Goal: Task Accomplishment & Management: Use online tool/utility

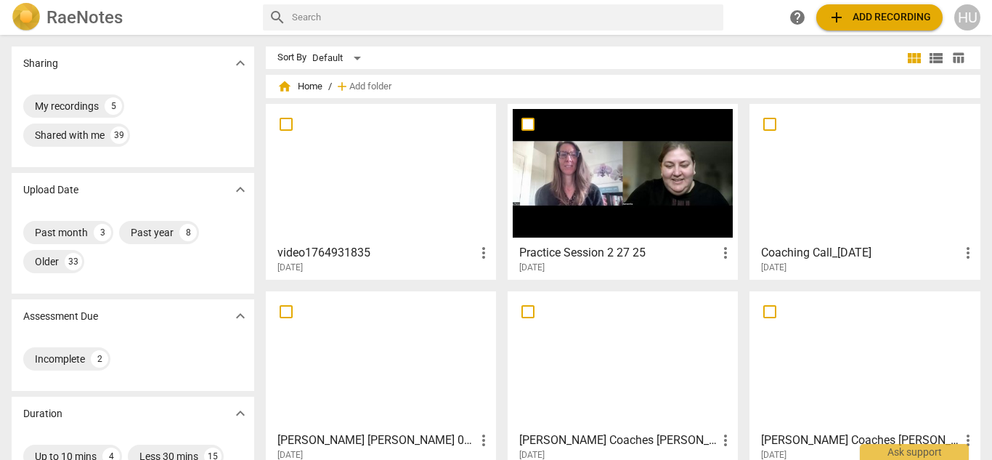
click at [972, 18] on div "HU" at bounding box center [968, 17] width 26 height 26
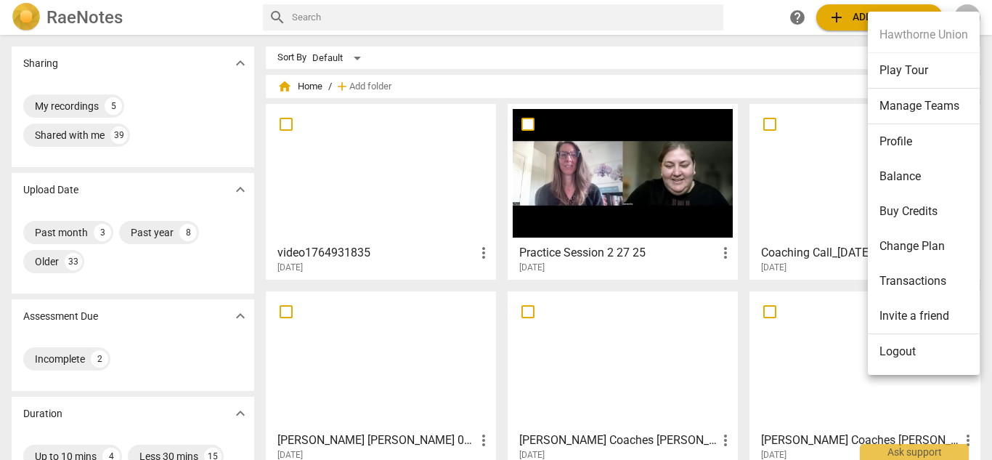
click at [916, 353] on li "Logout" at bounding box center [924, 351] width 112 height 35
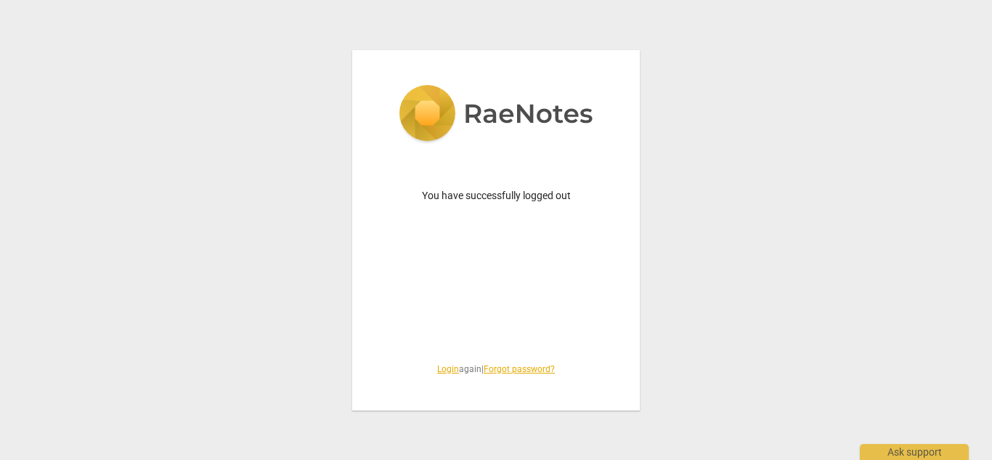
click at [440, 371] on link "Login" at bounding box center [448, 369] width 22 height 10
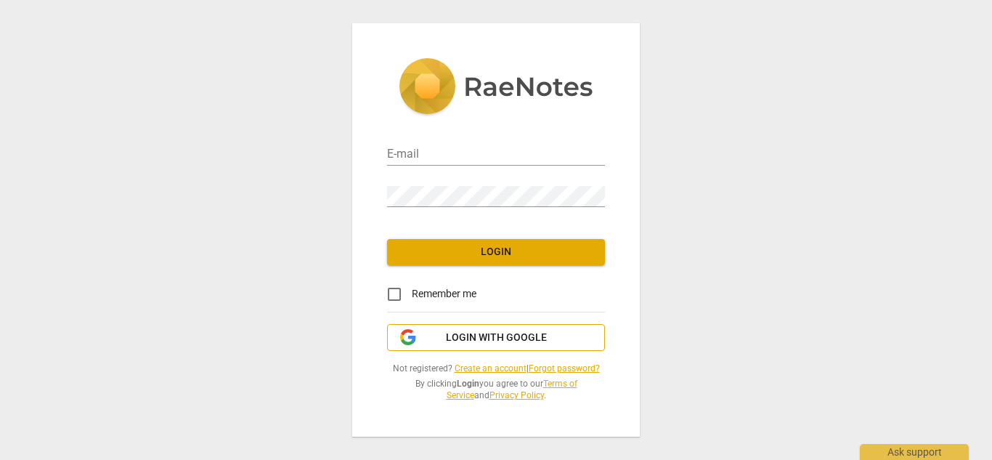
click at [498, 344] on span "Login with Google" at bounding box center [496, 338] width 101 height 15
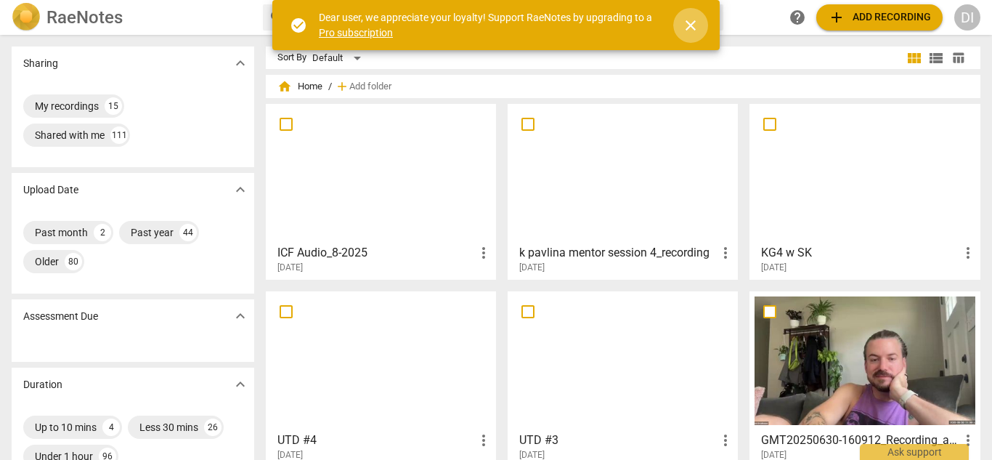
click at [692, 27] on span "close" at bounding box center [690, 25] width 17 height 17
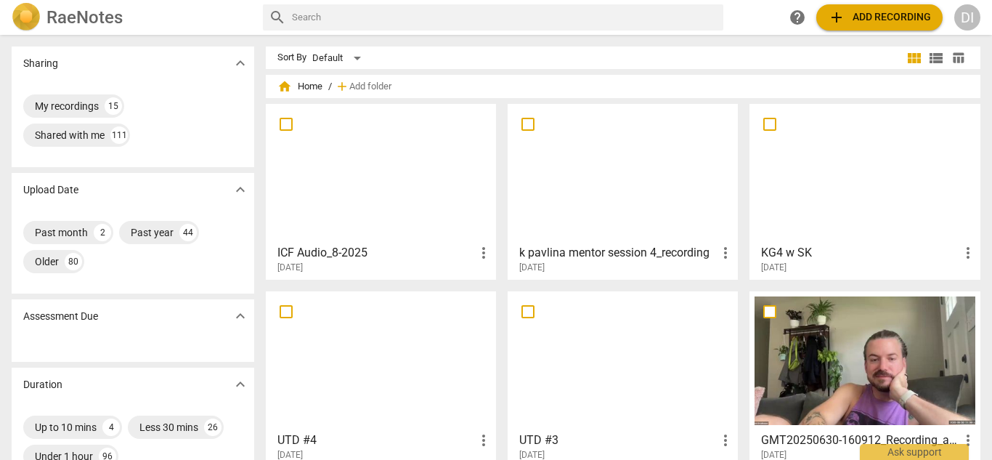
click at [368, 208] on div at bounding box center [381, 173] width 220 height 129
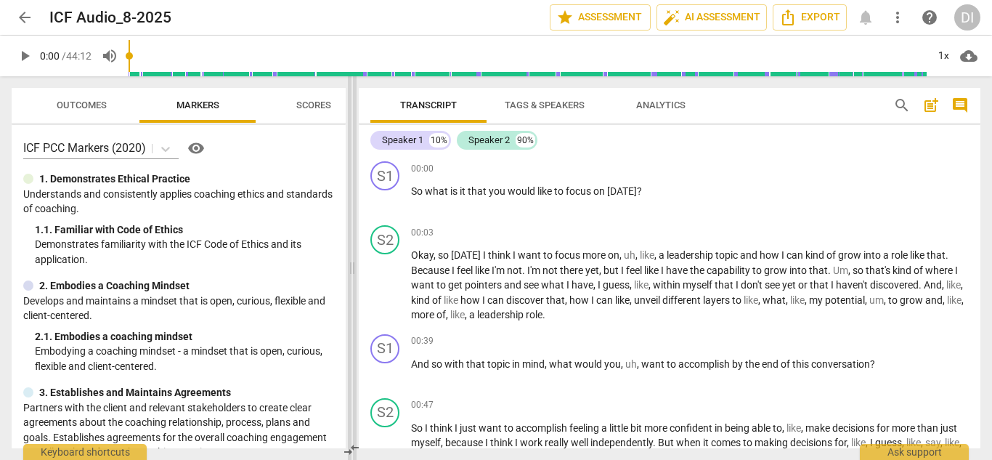
drag, startPoint x: 497, startPoint y: 259, endPoint x: 352, endPoint y: 251, distance: 145.6
click at [352, 251] on span at bounding box center [352, 268] width 9 height 384
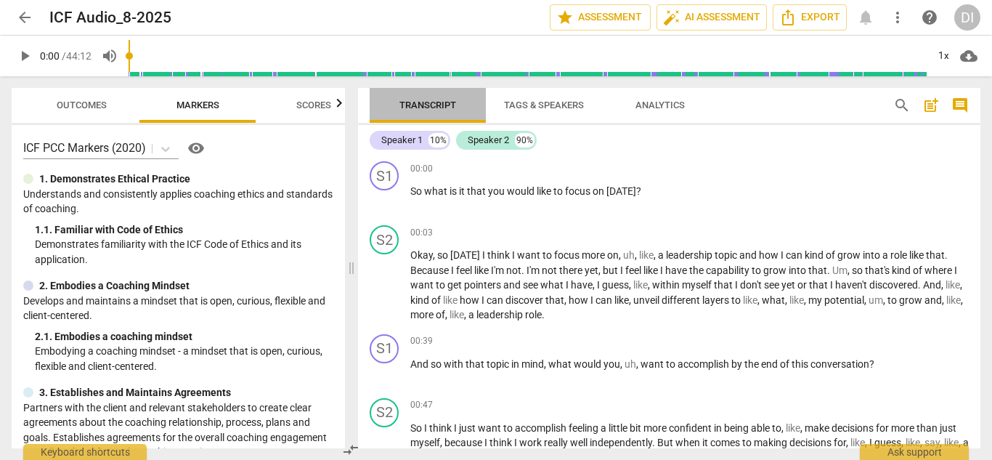
click at [440, 107] on span "Transcript" at bounding box center [428, 105] width 57 height 11
click at [547, 105] on span "Tags & Speakers" at bounding box center [544, 105] width 80 height 11
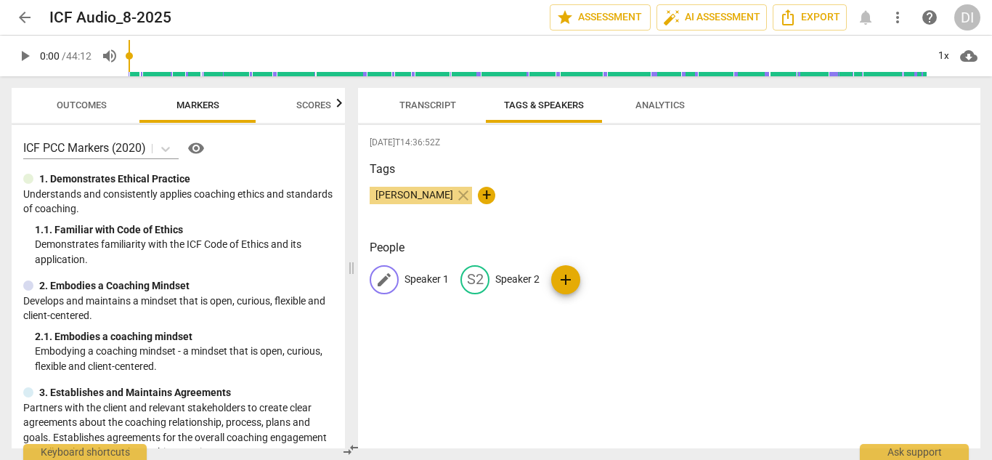
click at [422, 281] on p "Speaker 1" at bounding box center [427, 279] width 44 height 15
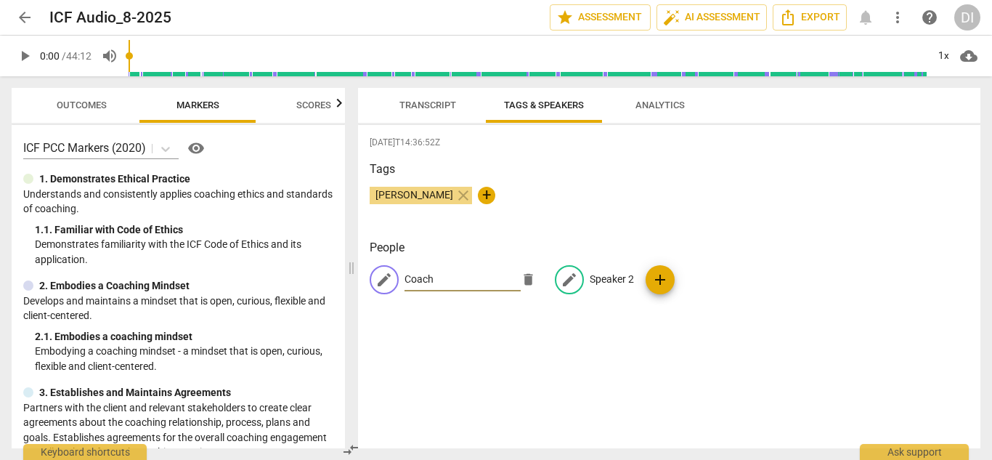
type input "Coach"
click at [605, 277] on p "Speaker 2" at bounding box center [612, 279] width 44 height 15
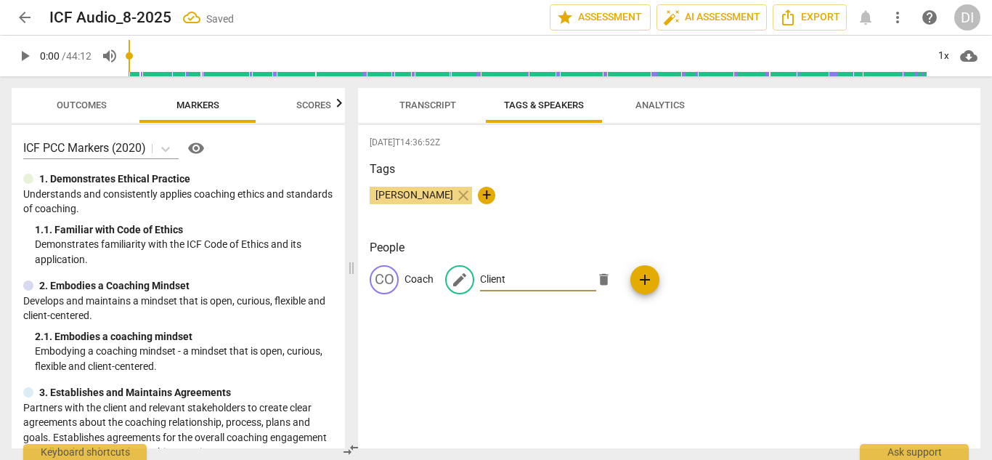
type input "Client"
click at [423, 107] on span "Transcript" at bounding box center [428, 105] width 57 height 11
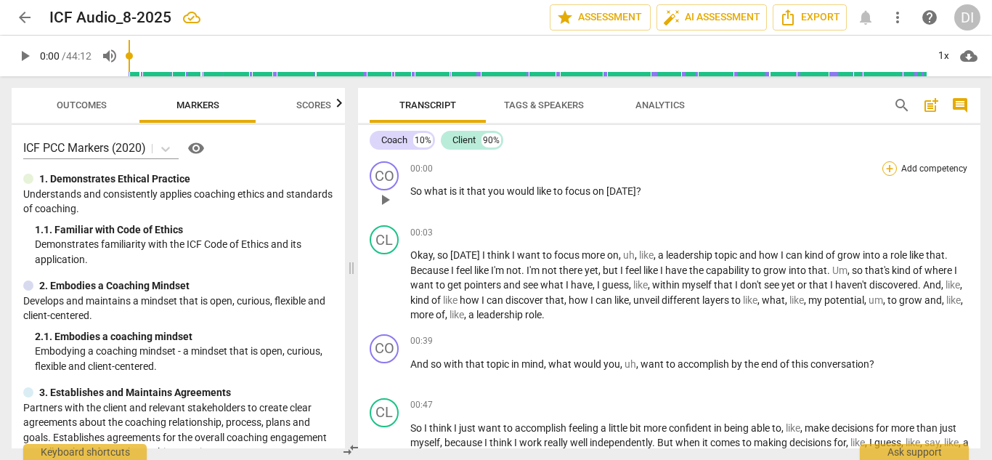
click at [883, 166] on div "+" at bounding box center [890, 168] width 15 height 15
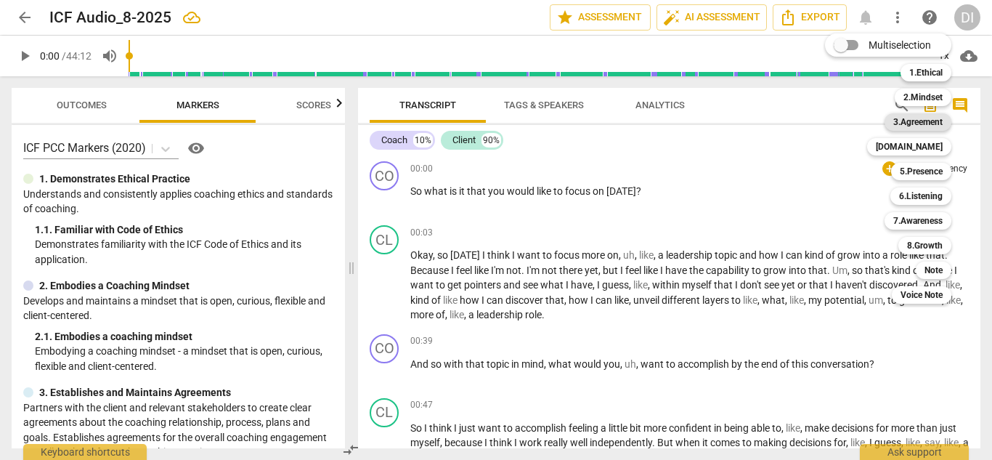
click at [923, 121] on b "3.Agreement" at bounding box center [918, 121] width 49 height 17
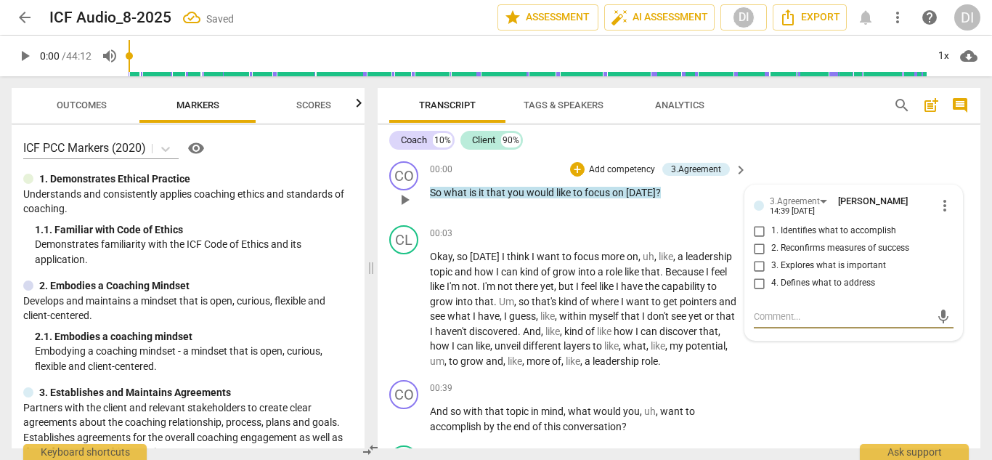
click at [759, 233] on input "1. Identifies what to accomplish" at bounding box center [759, 230] width 23 height 17
checkbox input "true"
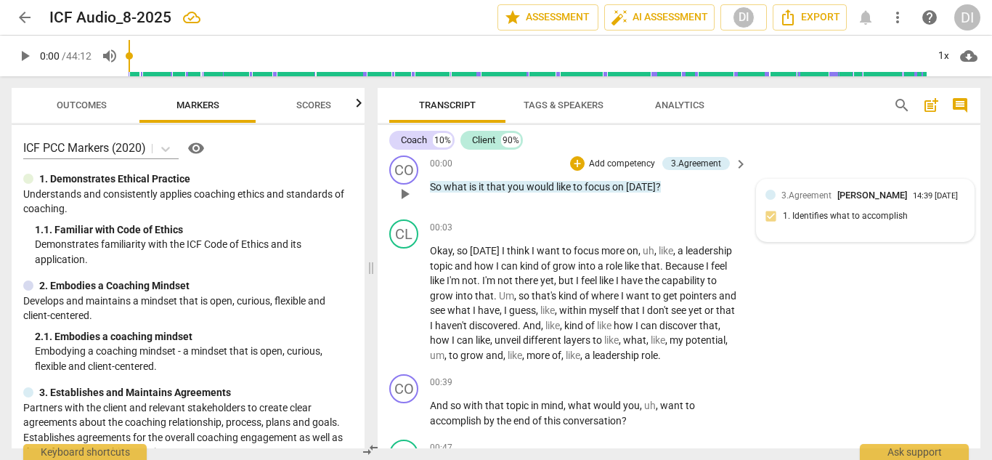
scroll to position [4, 0]
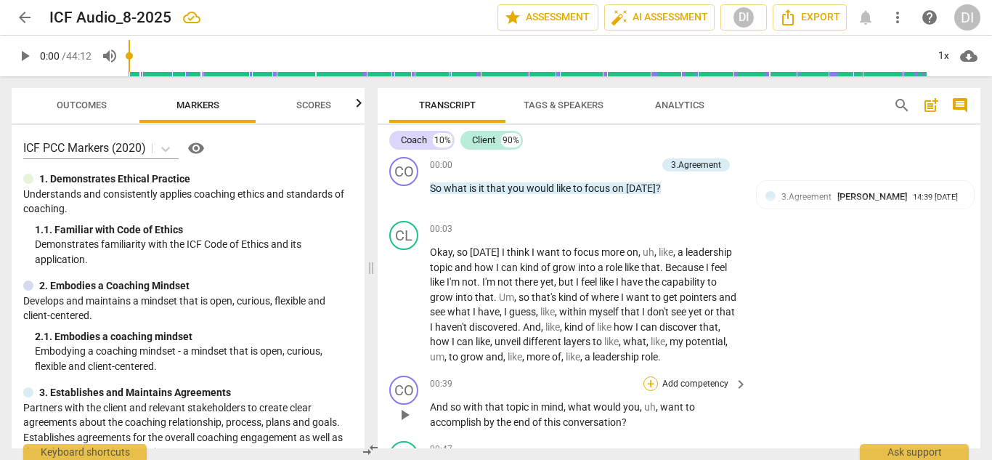
click at [651, 385] on div "+" at bounding box center [651, 383] width 15 height 15
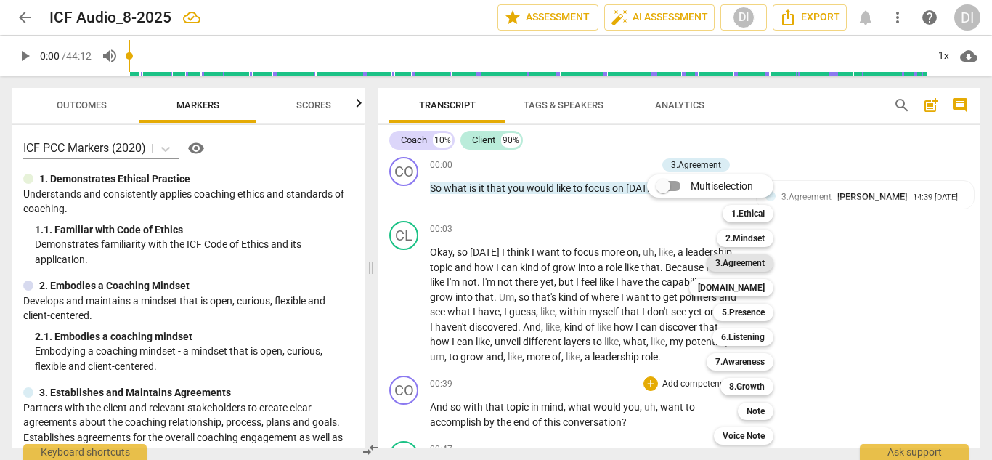
click at [753, 267] on b "3.Agreement" at bounding box center [740, 262] width 49 height 17
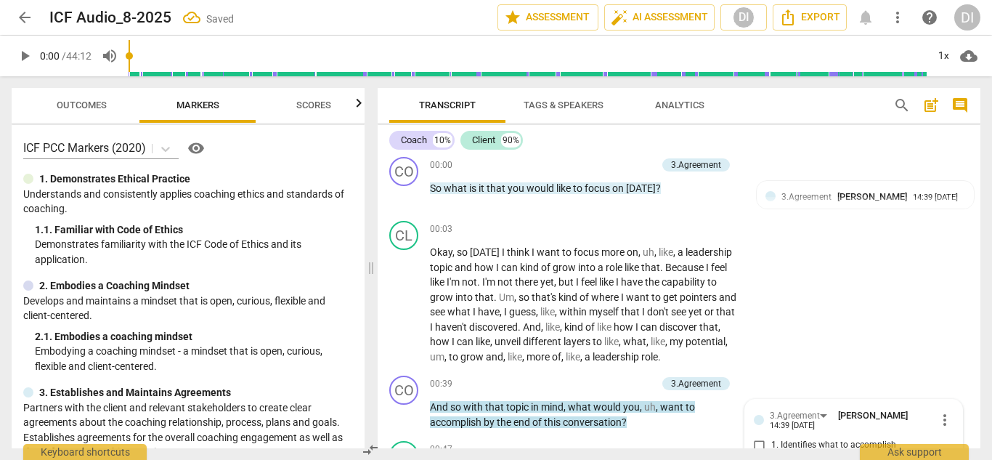
scroll to position [234, 0]
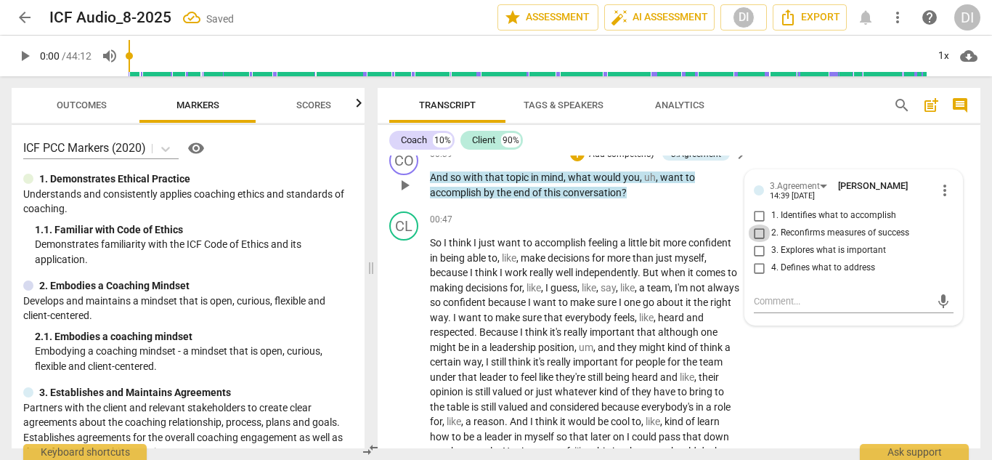
click at [759, 232] on input "2. Reconfirms measures of success" at bounding box center [759, 233] width 23 height 17
checkbox input "true"
click at [772, 304] on textarea at bounding box center [842, 301] width 177 height 14
type textarea "R"
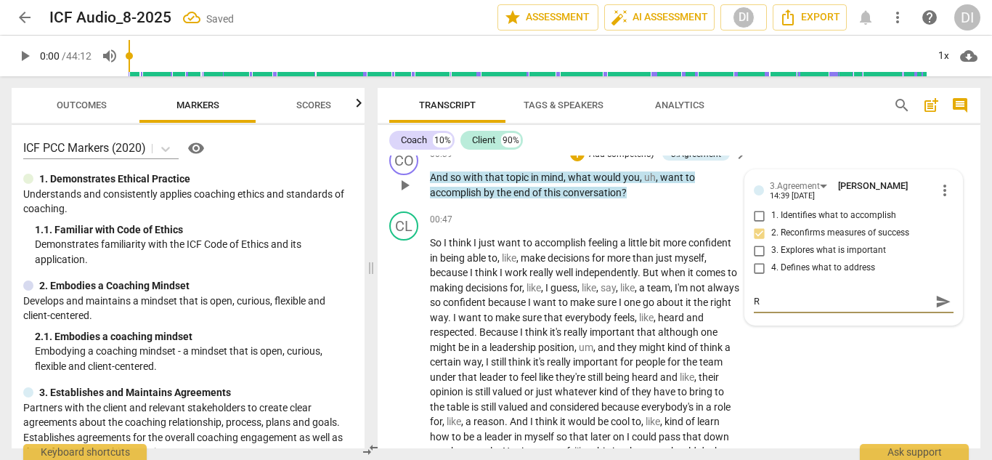
type textarea "Re"
type textarea "Rei"
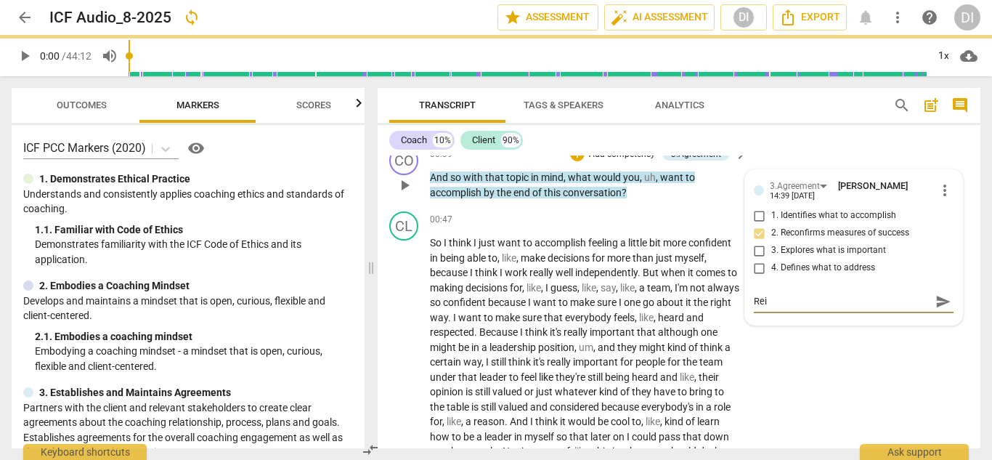
type textarea "Rein"
type textarea "Reinf"
type textarea "Reinforc"
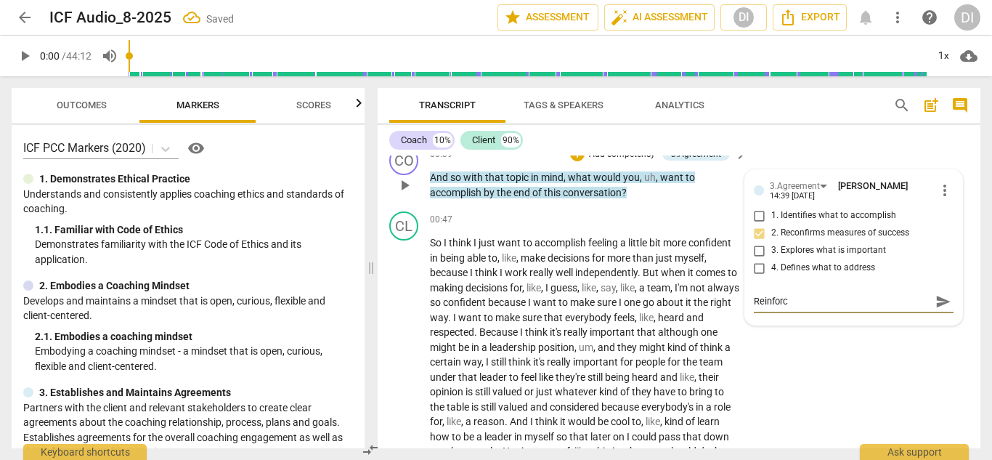
type textarea "Reinforc"
type textarea "Reinforce"
type textarea "Reinforce ""
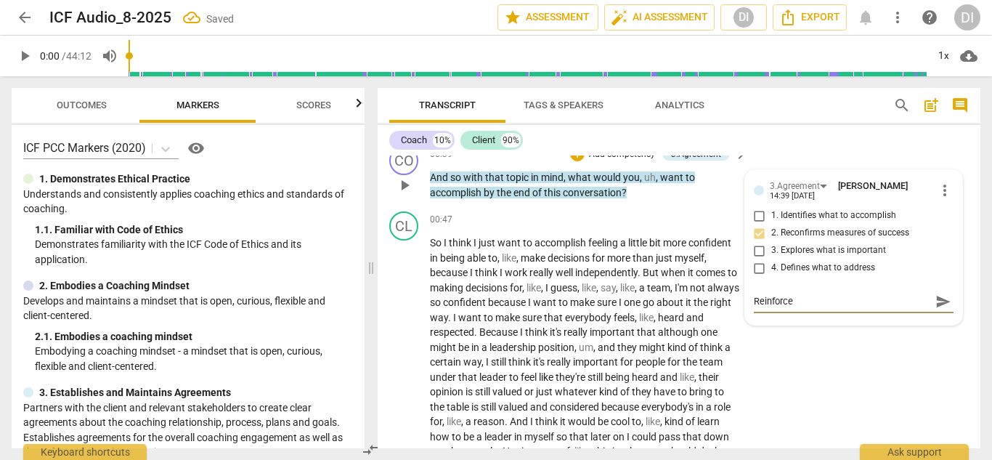
type textarea "Reinforce ""
type textarea "Reinforce "l"
type textarea "Reinforce "le"
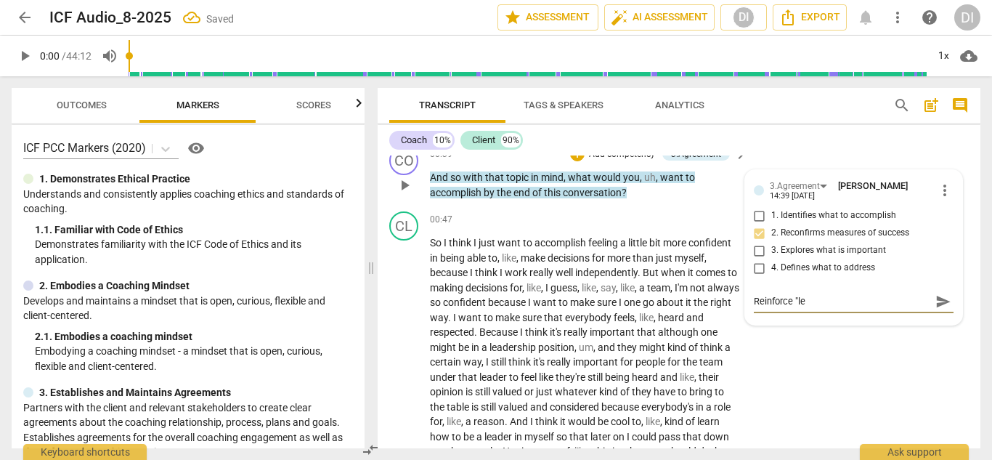
type textarea "Reinforce "lea"
type textarea "Reinforce "lead"
type textarea "Reinforce "leade"
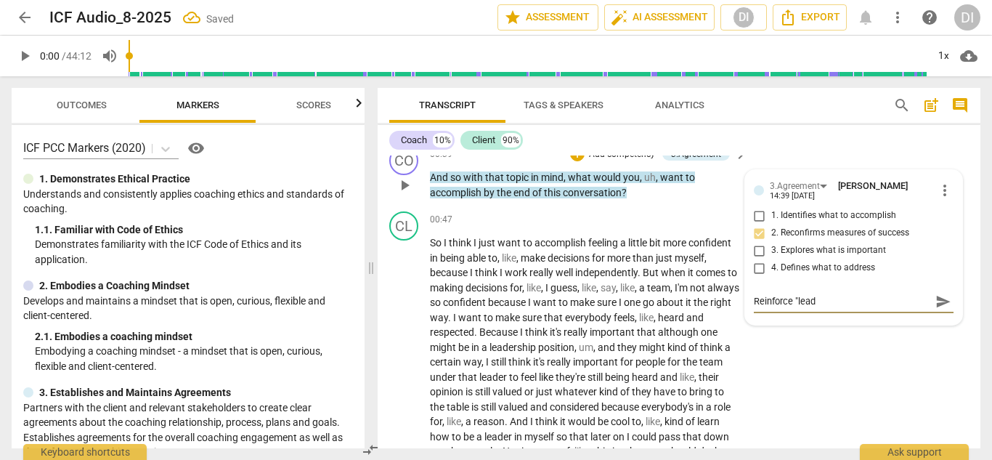
type textarea "Reinforce "leade"
type textarea "Reinforce "leader"
type textarea "Reinforce "leaders"
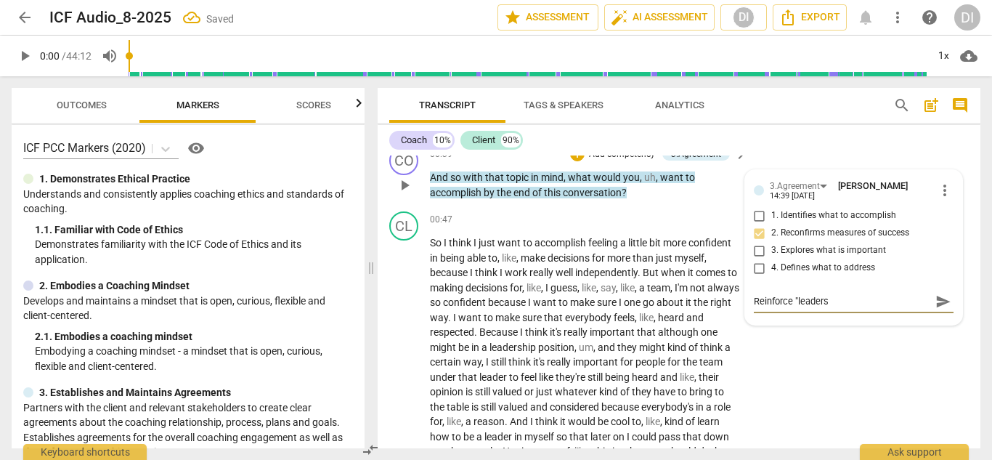
type textarea "Reinforce "leadersh"
type textarea "Reinforce "leadershi"
type textarea "Reinforce "leadership"
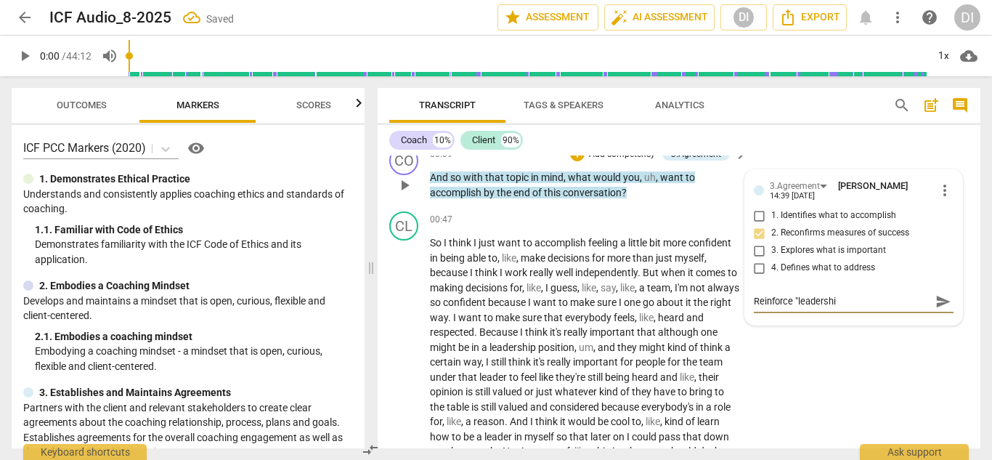
type textarea "Reinforce "leadership"
type textarea "Reinforce "leadership o"
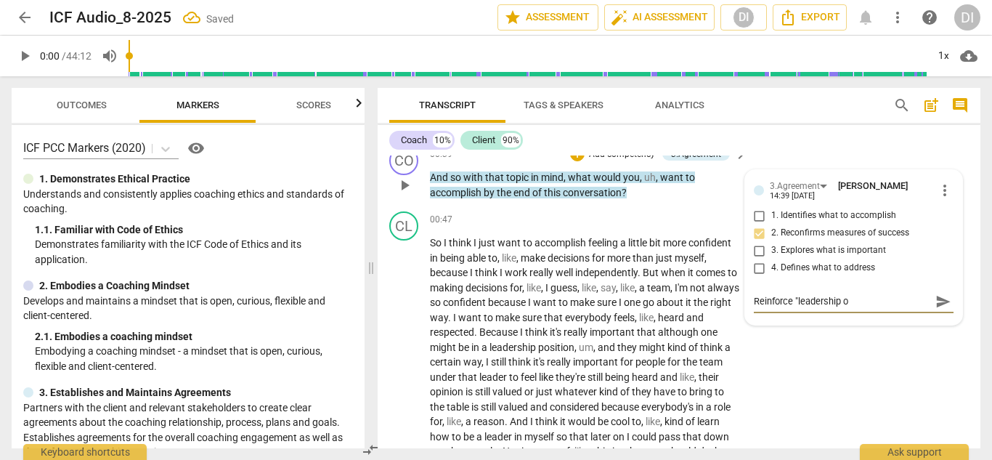
type textarea "Reinforce "leadership"
type textarea "Reinforce "leadership r"
type textarea "Reinforce "leadership ro"
type textarea "Reinforce "leadership rol"
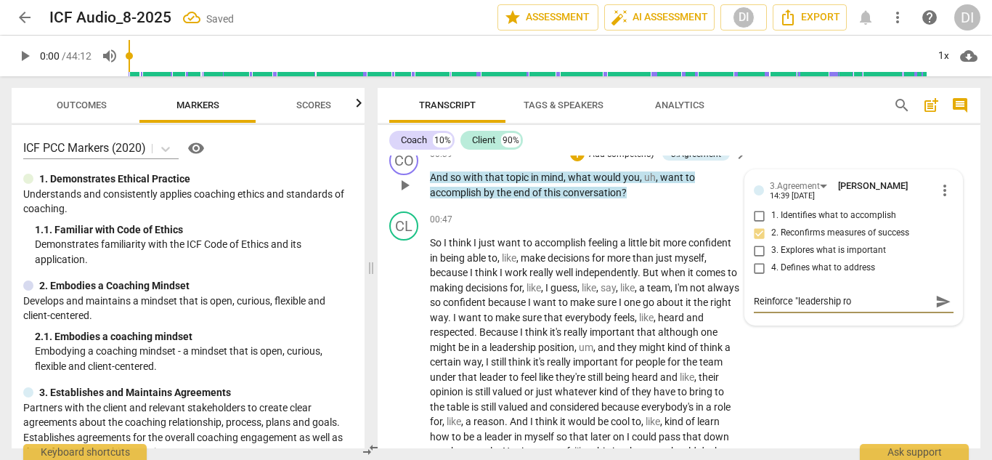
type textarea "Reinforce "leadership rol"
type textarea "Reinforce "leadership role"
type textarea "Reinforce "leadership role""
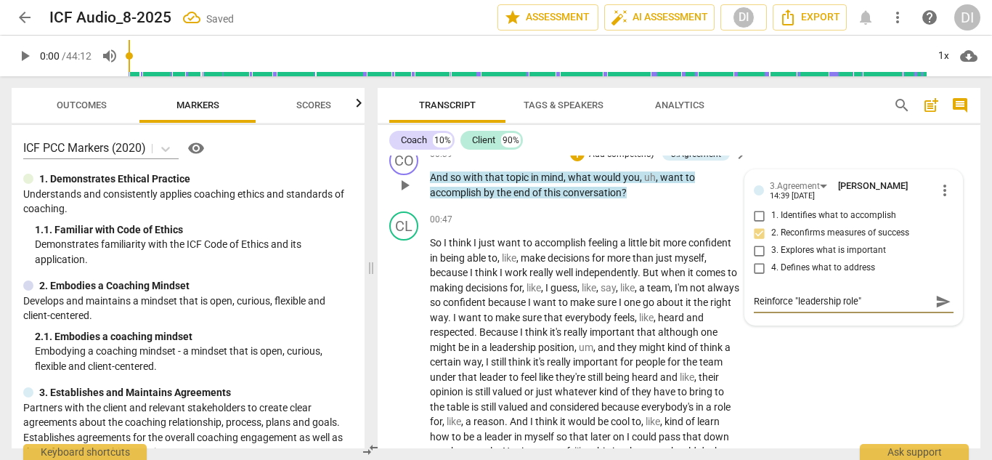
type textarea "Reinforce "leadership role""
type textarea "Reinforce "leadership role" t"
type textarea "Reinforce "leadership role" th"
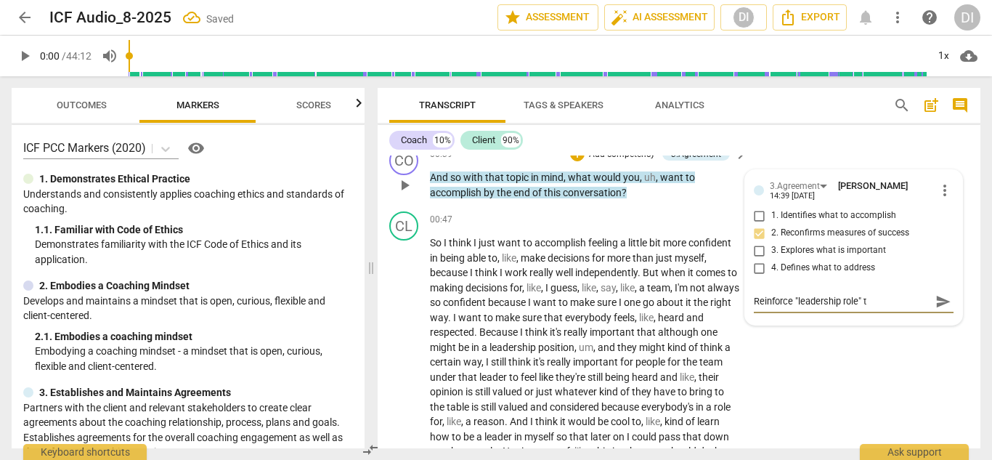
type textarea "Reinforce "leadership role" th"
type textarea "Reinforce "leadership role" tho"
type textarea "Reinforce "leadership role" thou"
type textarea "Reinforce "leadership role" thoug"
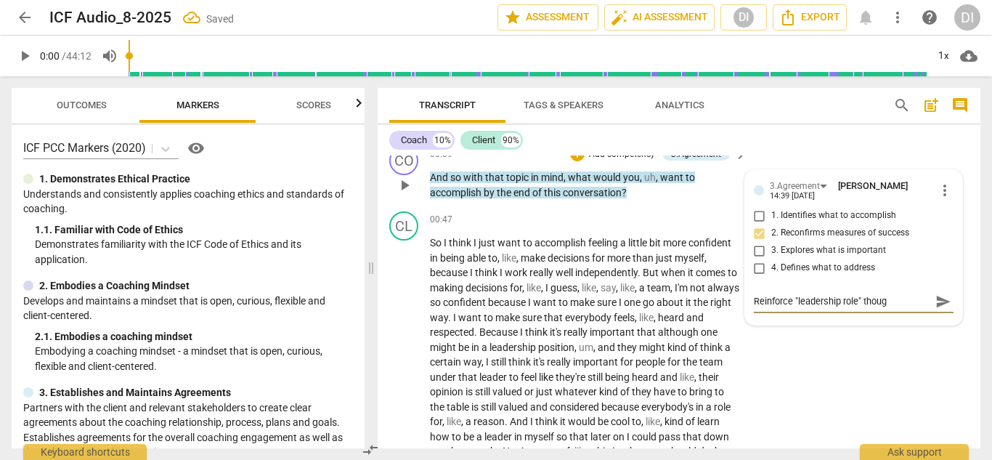
type textarea "Reinforce "leadership role" though"
type textarea "Reinforce "leadership role" though I"
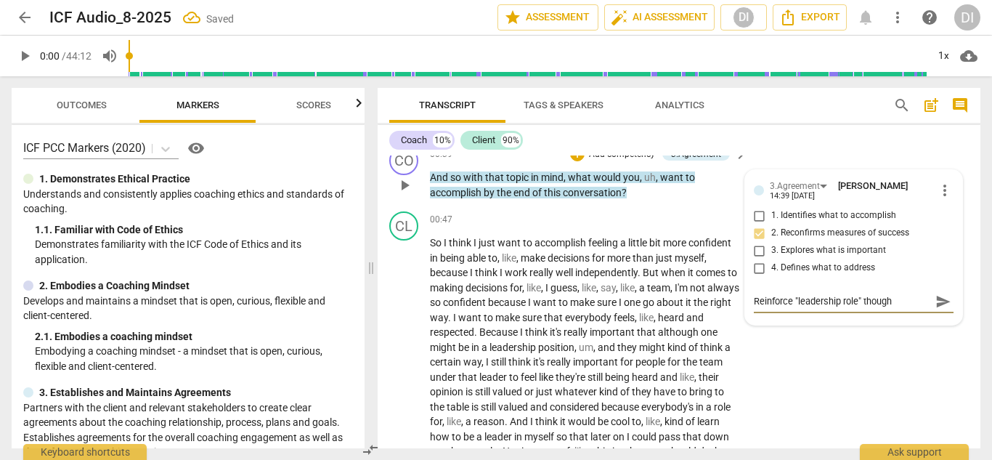
type textarea "Reinforce "leadership role" though I"
type textarea "Reinforce "leadership role" though I l"
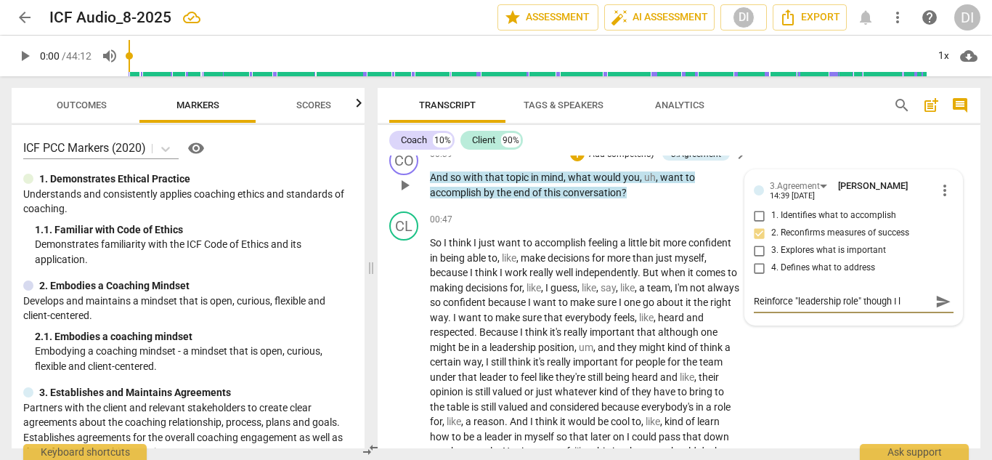
type textarea "Reinforce "leadership role" though I li"
type textarea "Reinforce "leadership role" though I lik"
type textarea "Reinforce "leadership role" though I like"
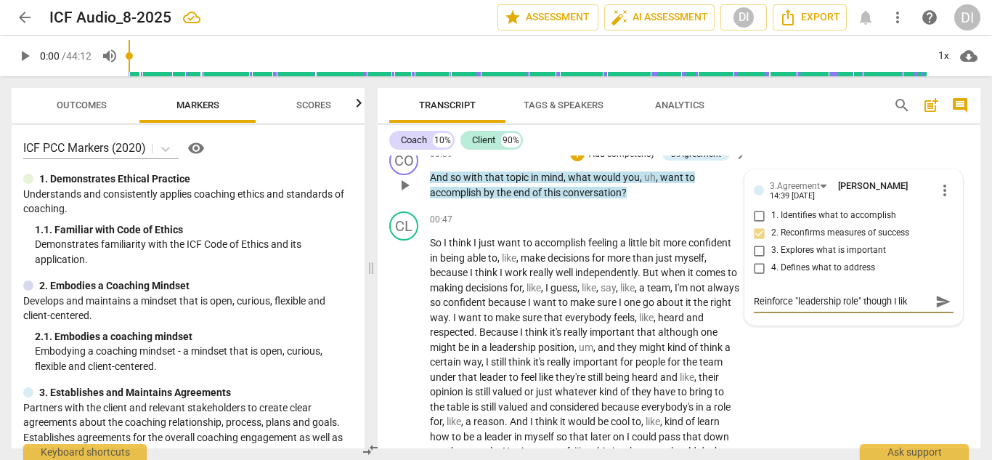
type textarea "Reinforce "leadership role" though I like"
type textarea "Reinforce "leadership role" though I like t"
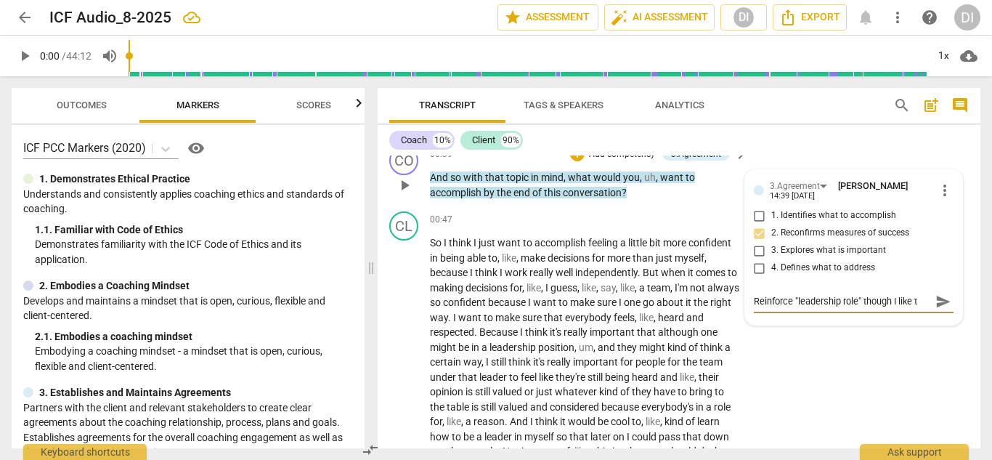
type textarea "Reinforce "leadership role" though I like th"
type textarea "Reinforce "leadership role" though I like the"
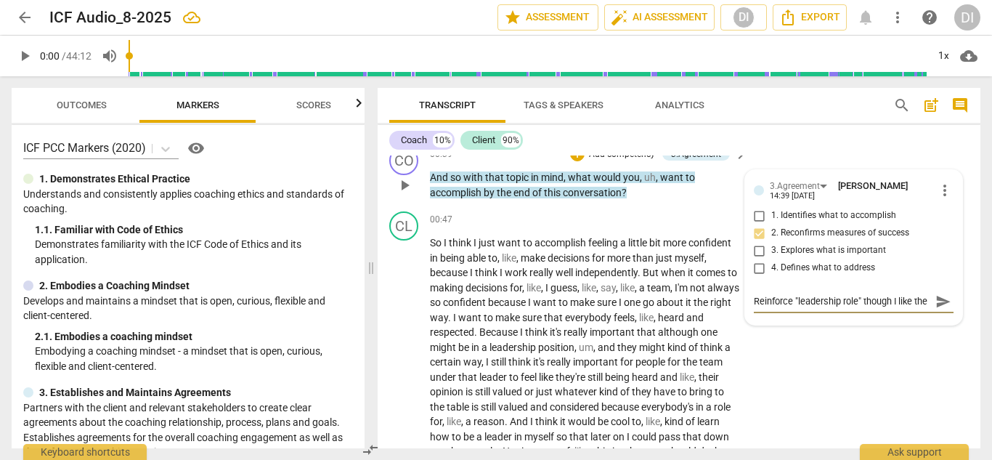
type textarea "Reinforce "leadership role" though I like the g"
type textarea "Reinforce "leadership role" though I like the ge"
type textarea "Reinforce "leadership role" though I like the gen"
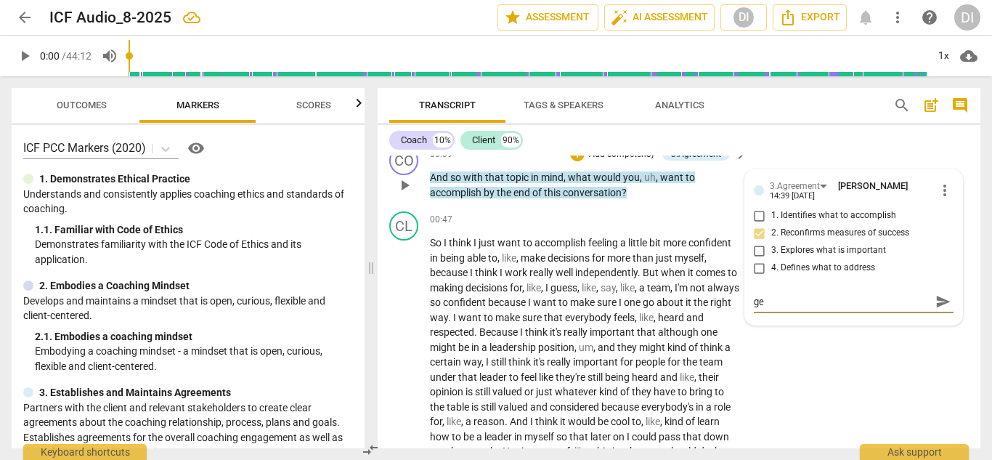
type textarea "Reinforce "leadership role" though I like the gen"
type textarea "Reinforce "leadership role" though I like the gene"
type textarea "Reinforce "leadership role" though I like the gener"
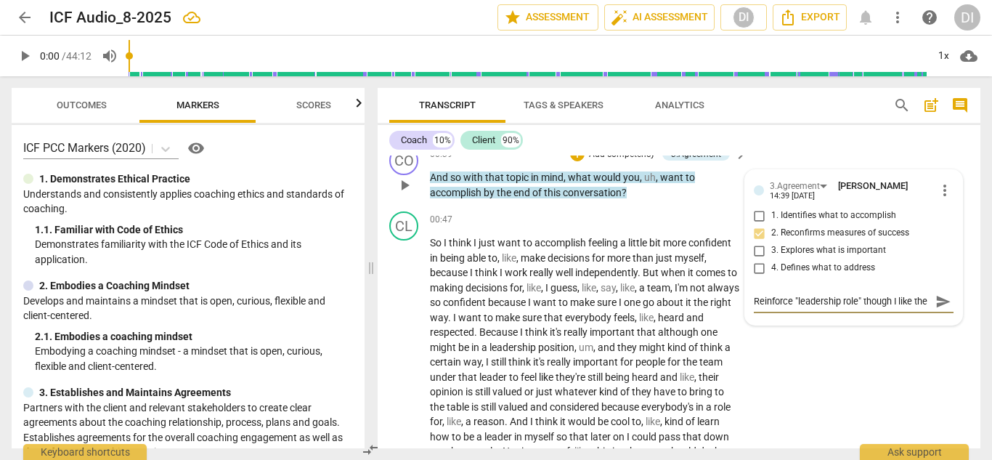
type textarea "Reinforce "leadership role" though I like the gener"
type textarea "Reinforce "leadership role" though I like the genera"
type textarea "Reinforce "leadership role" though I like the general"
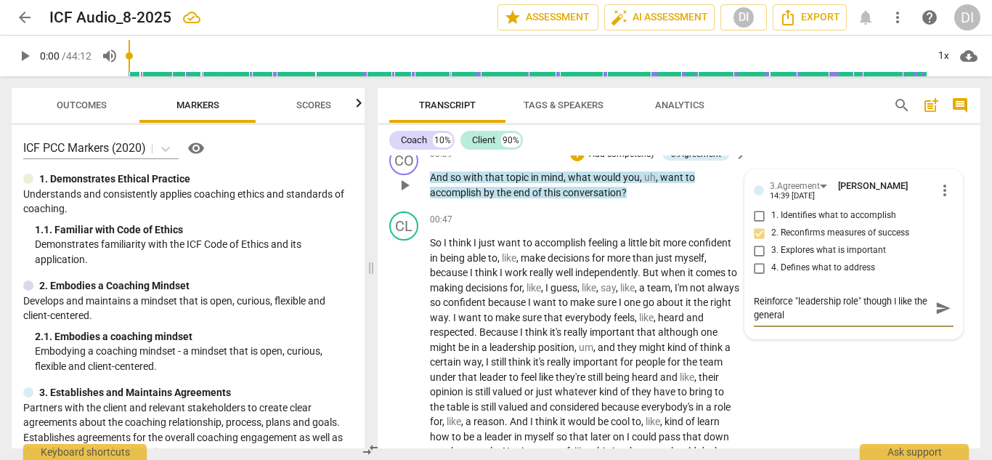
type textarea "Reinforce "leadership role" though I like the general"
type textarea "Reinforce "leadership role" though I like the general l"
type textarea "Reinforce "leadership role" though I like the general la"
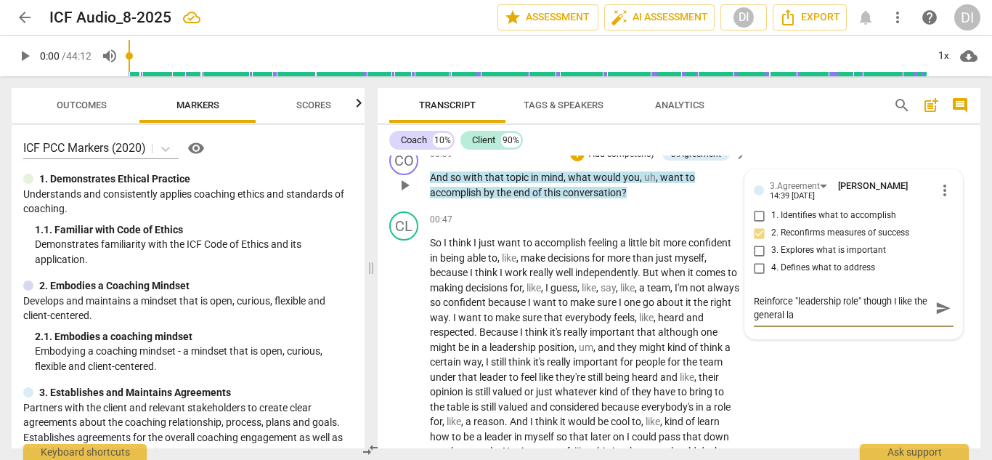
type textarea "Reinforce "leadership role" though I like the general lan"
type textarea "Reinforce "leadership role" though I like the general lang"
type textarea "Reinforce "leadership role" though I like the general langu"
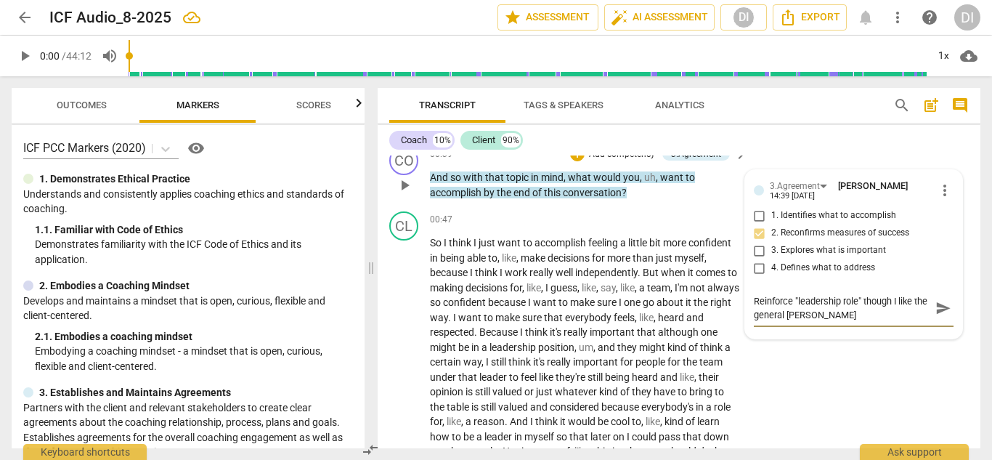
type textarea "Reinforce "leadership role" though I like the general langua"
type textarea "Reinforce "leadership role" though I like the general languag"
type textarea "Reinforce "leadership role" though I like the general language"
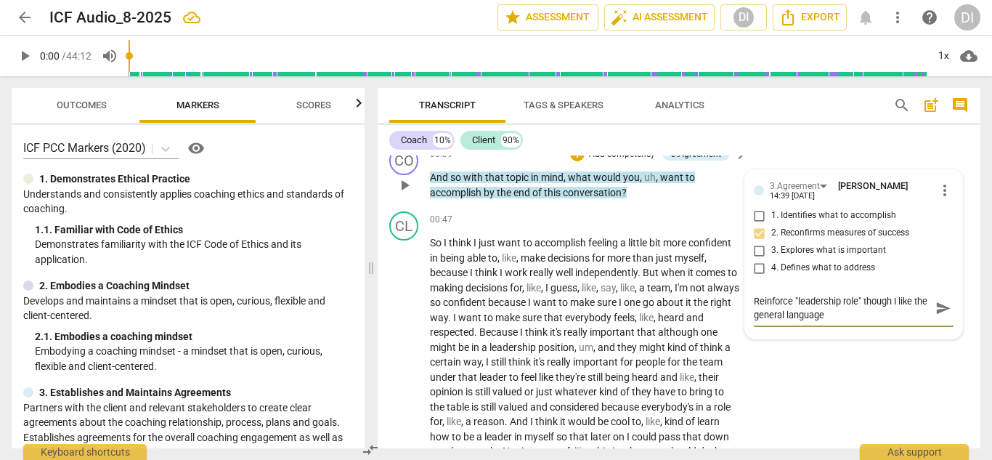
type textarea "Reinforce "leadership role" though I like the general language"
click at [940, 315] on span "send" at bounding box center [944, 308] width 16 height 16
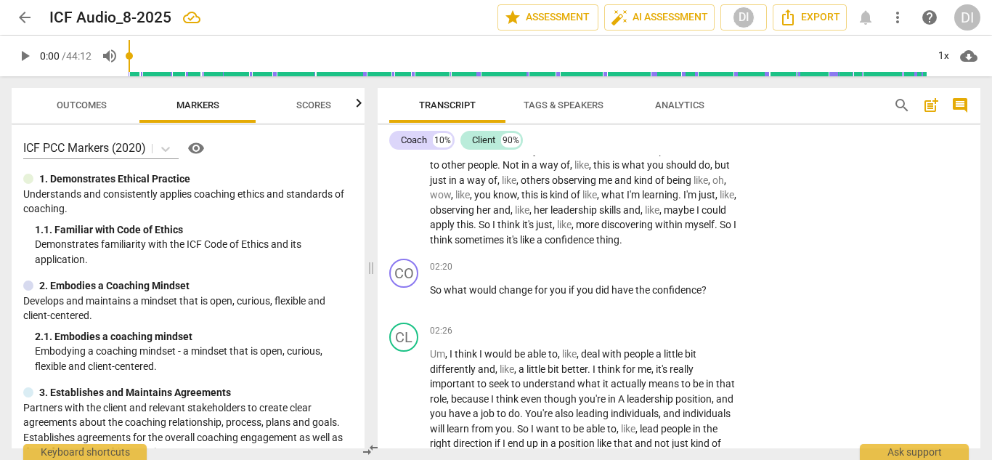
scroll to position [521, 0]
click at [653, 273] on div "+" at bounding box center [651, 266] width 15 height 15
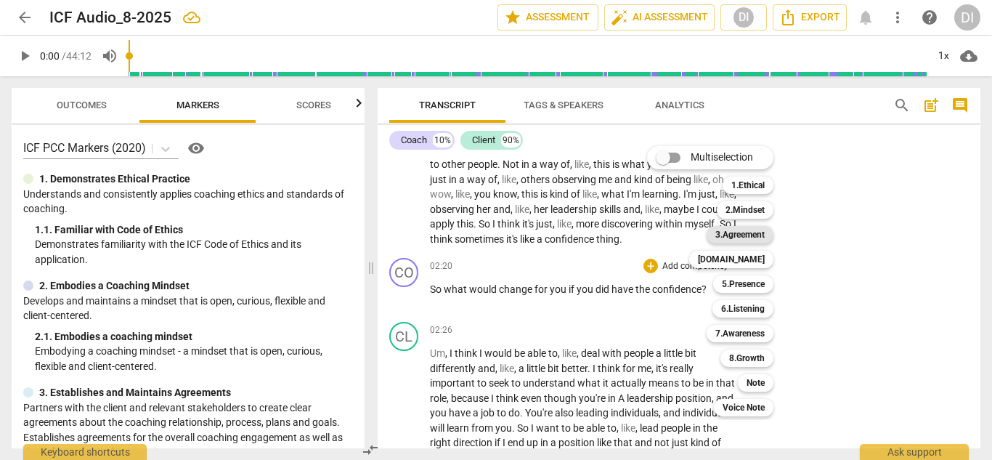
click at [756, 241] on b "3.Agreement" at bounding box center [740, 234] width 49 height 17
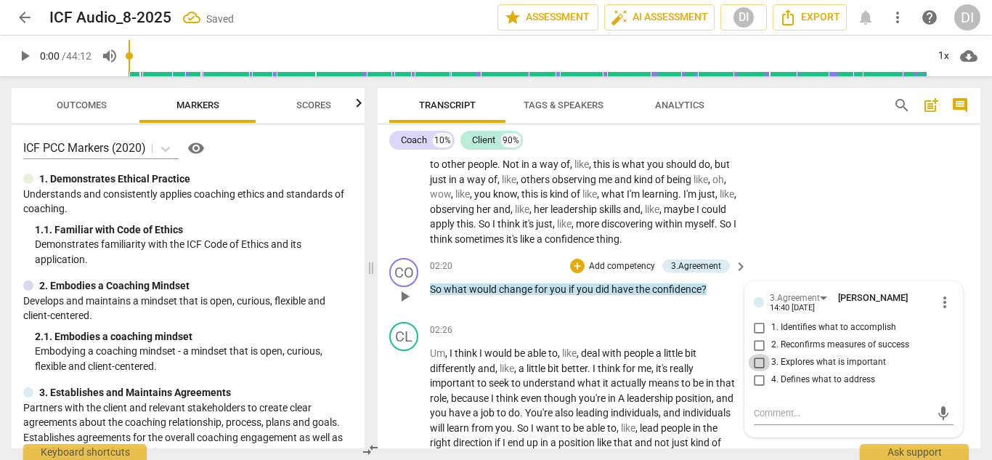
click at [758, 371] on input "3. Explores what is important" at bounding box center [759, 362] width 23 height 17
checkbox input "true"
click at [578, 273] on div "+" at bounding box center [577, 266] width 15 height 15
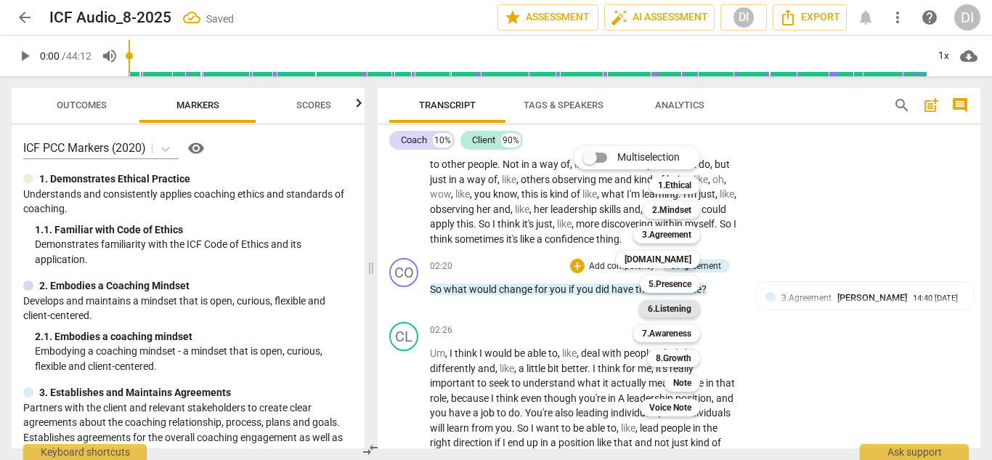
click at [684, 312] on b "6.Listening" at bounding box center [670, 308] width 44 height 17
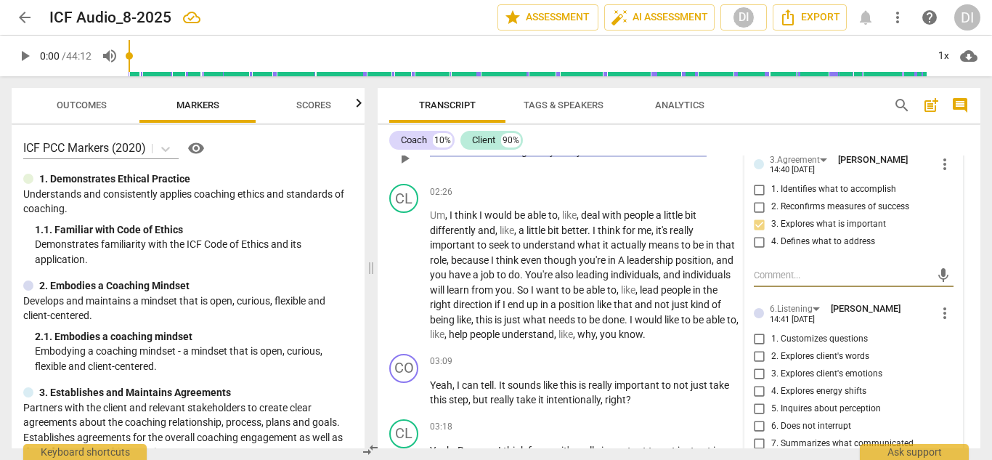
scroll to position [671, 0]
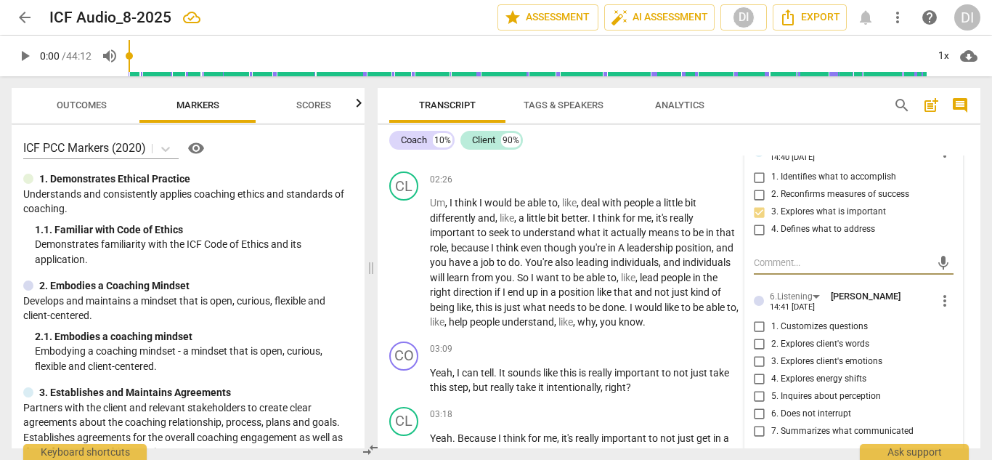
click at [759, 353] on input "2. Explores client's words" at bounding box center [759, 344] width 23 height 17
checkbox input "true"
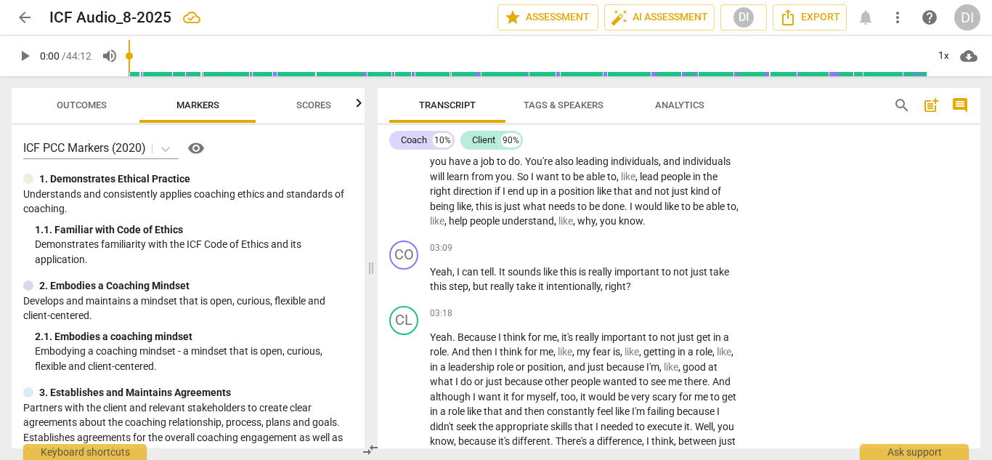
scroll to position [776, 0]
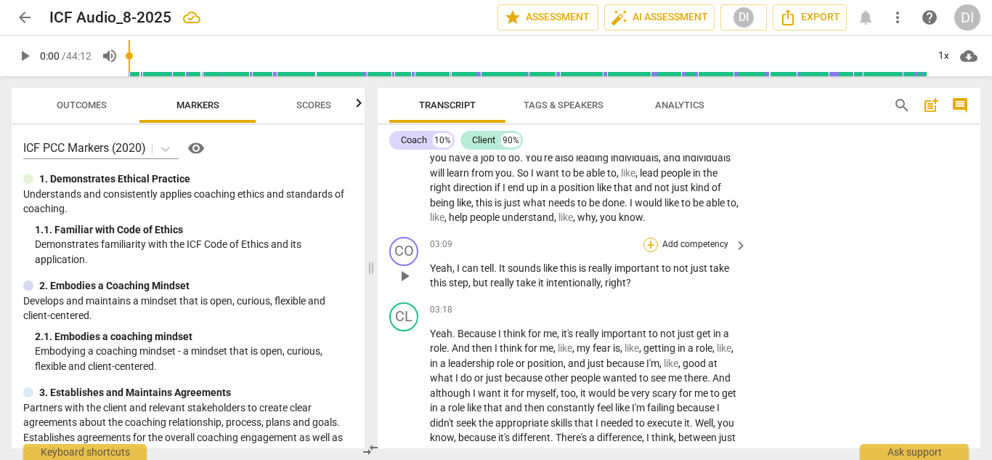
click at [649, 252] on div "+" at bounding box center [651, 245] width 15 height 15
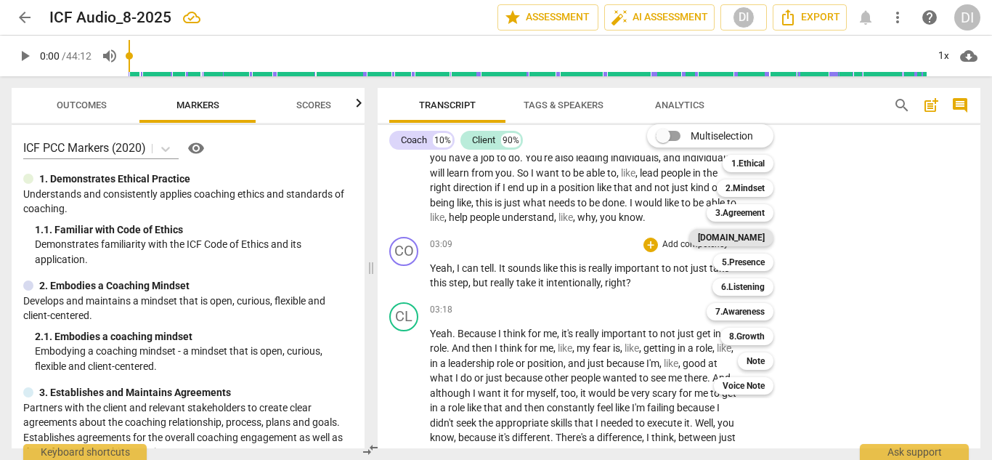
click at [761, 242] on b "4.Trust" at bounding box center [731, 237] width 67 height 17
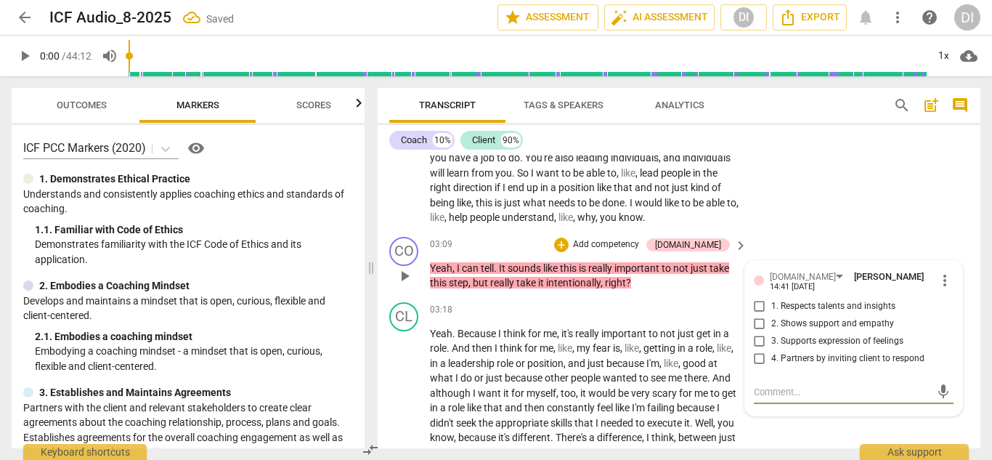
click at [759, 330] on input "2. Shows support and empathy" at bounding box center [759, 323] width 23 height 17
checkbox input "true"
click at [758, 315] on input "1. Respects talents and insights" at bounding box center [759, 306] width 23 height 17
checkbox input "true"
click at [756, 348] on input "3. Supports expression of feelings" at bounding box center [759, 341] width 23 height 17
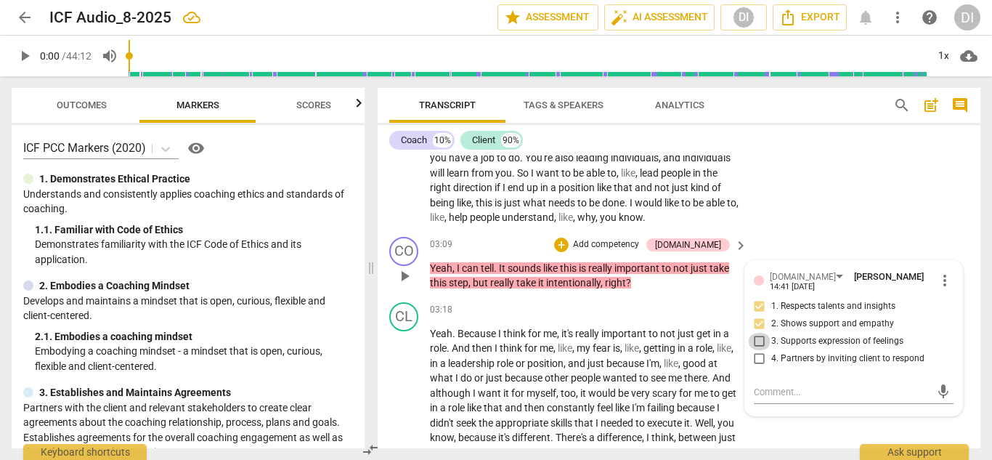
checkbox input "true"
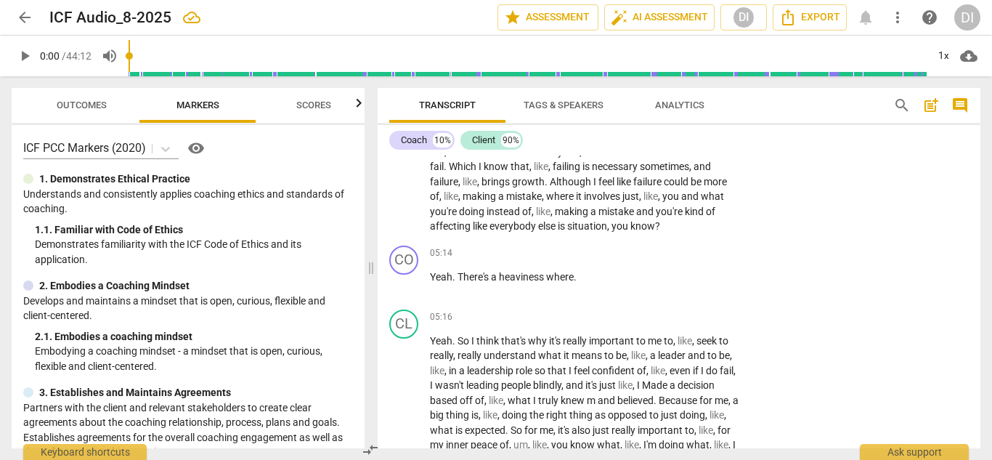
scroll to position [1428, 0]
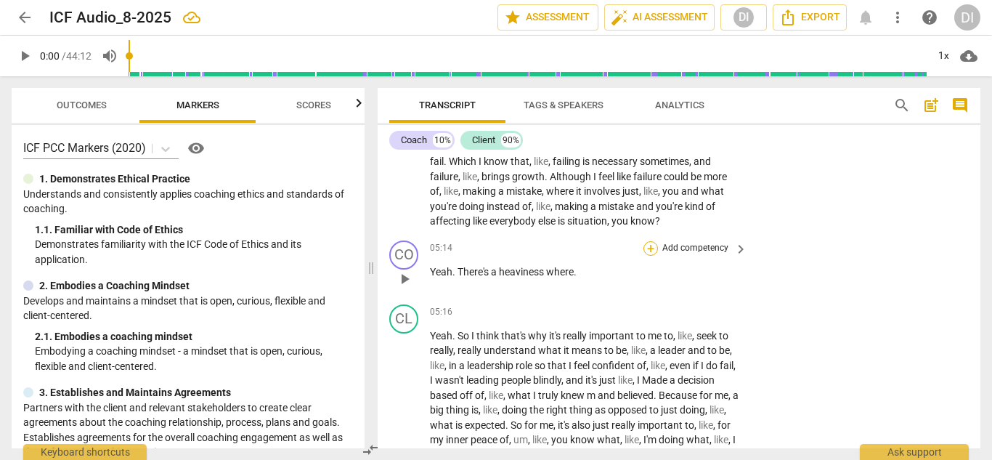
click at [646, 256] on div "+" at bounding box center [651, 248] width 15 height 15
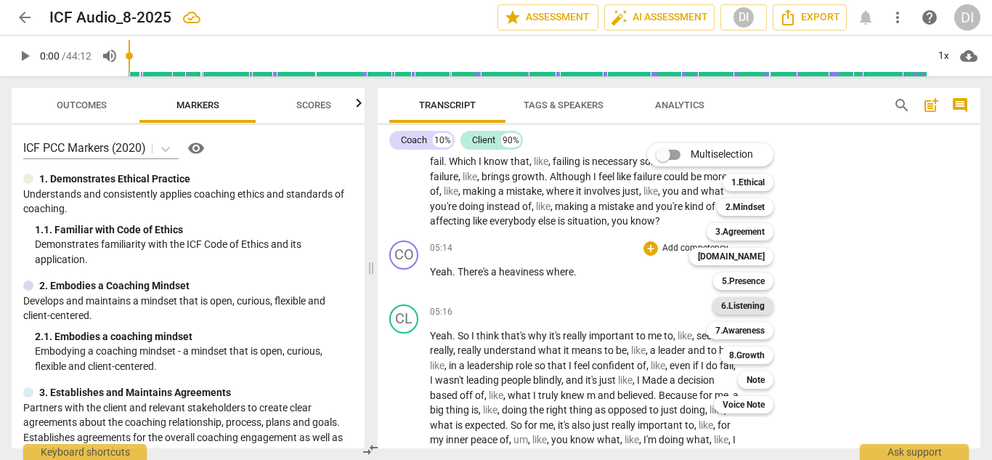
click at [751, 308] on b "6.Listening" at bounding box center [743, 305] width 44 height 17
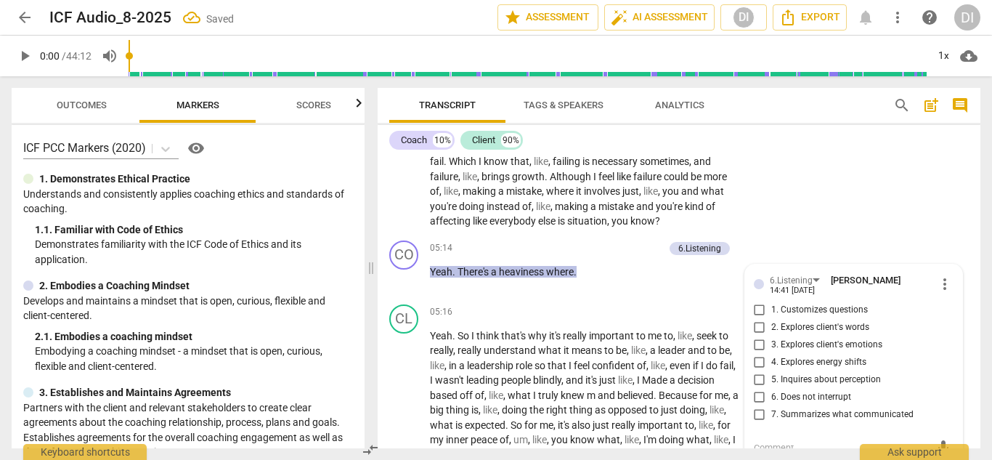
scroll to position [1604, 0]
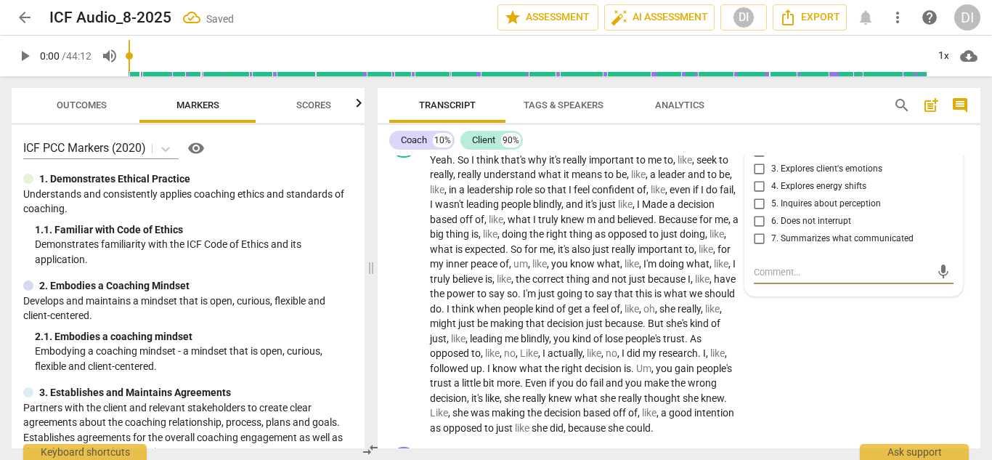
click at [760, 195] on input "4. Explores energy shifts" at bounding box center [759, 186] width 23 height 17
checkbox input "true"
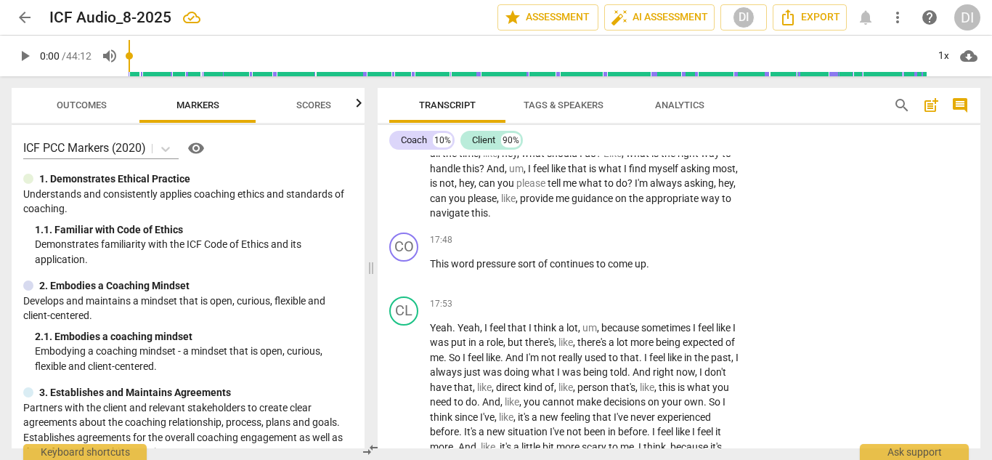
scroll to position [4495, 0]
click at [652, 246] on div "+" at bounding box center [651, 238] width 15 height 15
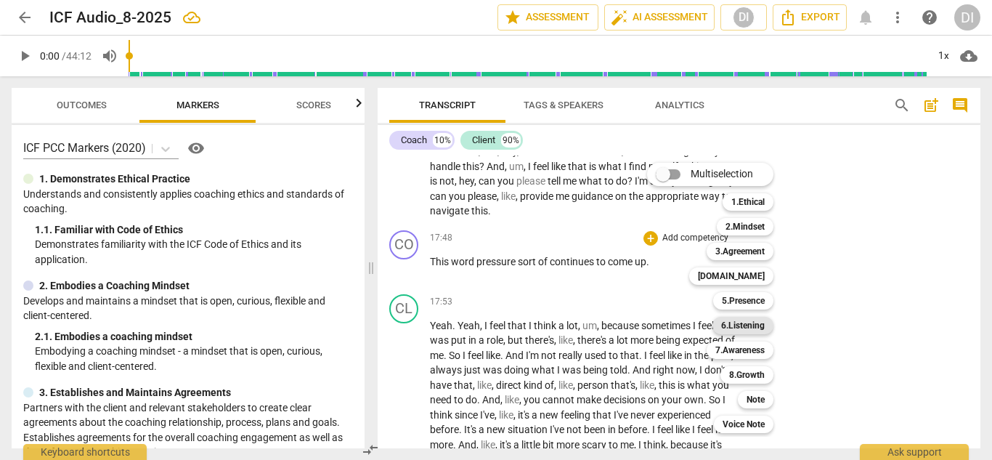
click at [734, 325] on b "6.Listening" at bounding box center [743, 325] width 44 height 17
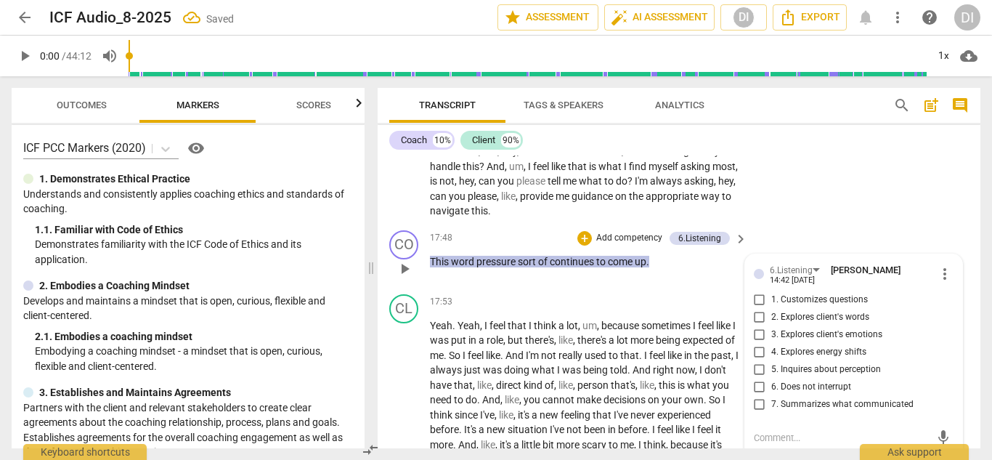
scroll to position [4690, 0]
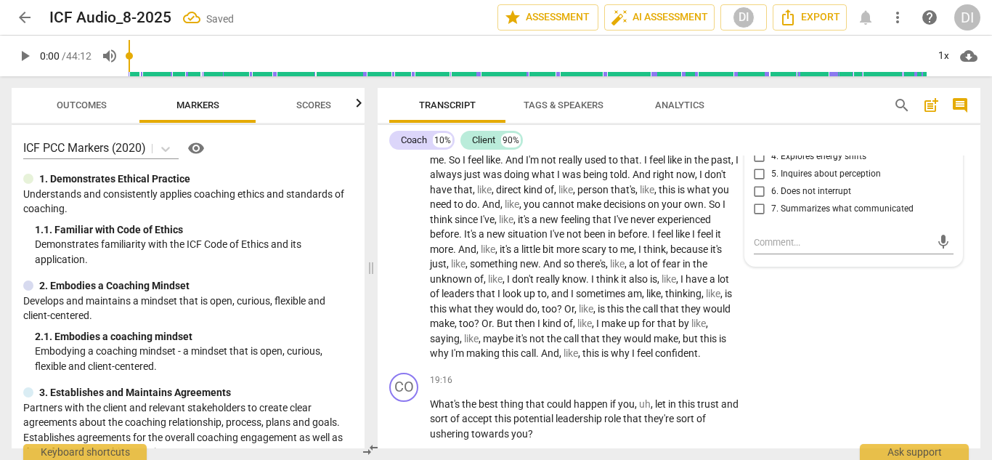
click at [761, 131] on input "2. Explores client's words" at bounding box center [759, 121] width 23 height 17
checkbox input "true"
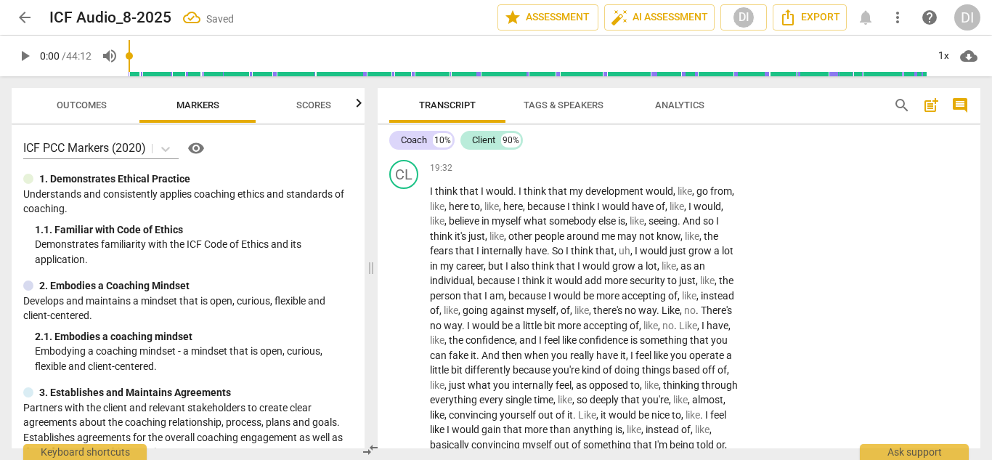
scroll to position [4984, 0]
click at [657, 94] on div "+ Add competency" at bounding box center [687, 87] width 86 height 15
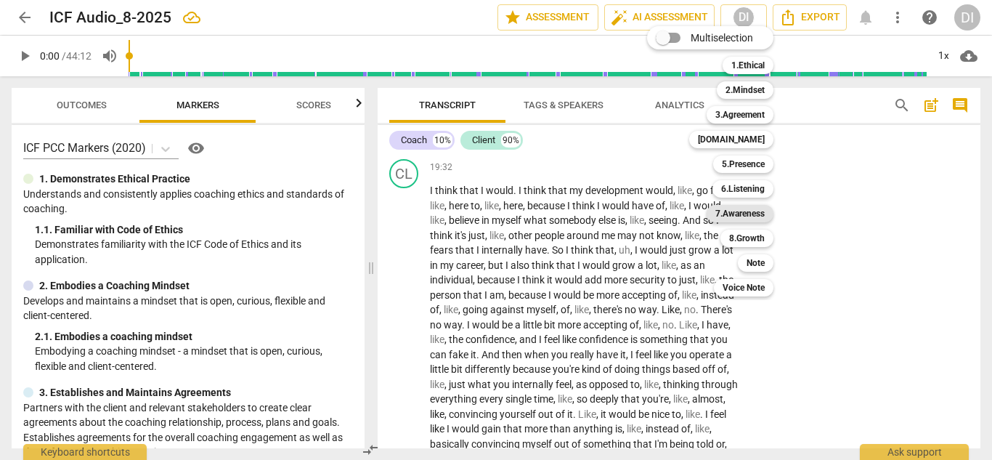
click at [748, 210] on b "7.Awareness" at bounding box center [740, 213] width 49 height 17
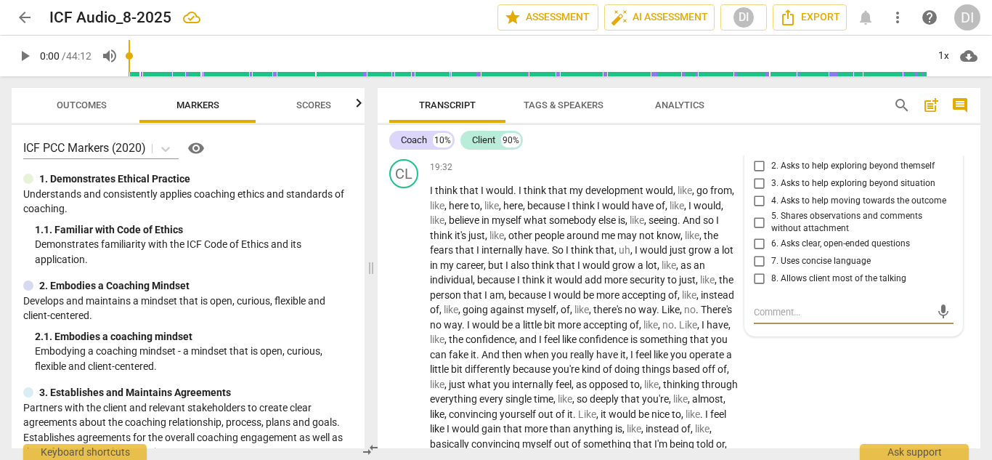
click at [756, 193] on input "3. Asks to help exploring beyond situation" at bounding box center [759, 183] width 23 height 17
checkbox input "true"
click at [756, 210] on input "4. Asks to help moving towards the outcome" at bounding box center [759, 201] width 23 height 17
checkbox input "true"
click at [757, 253] on input "6. Asks clear, open-ended questions" at bounding box center [759, 243] width 23 height 17
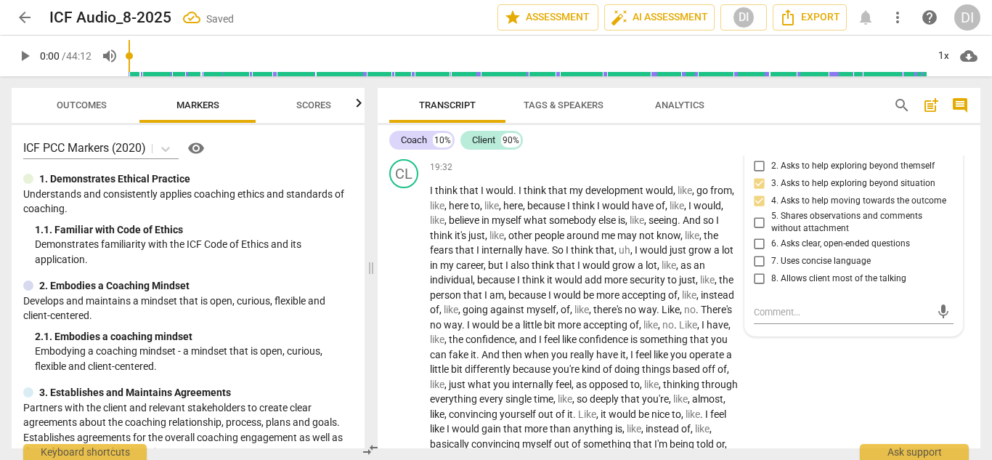
checkbox input "true"
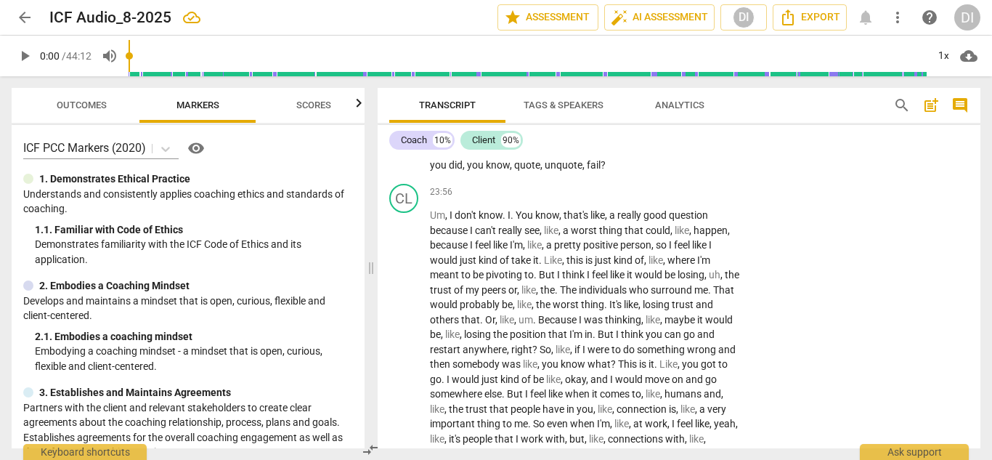
scroll to position [5940, 0]
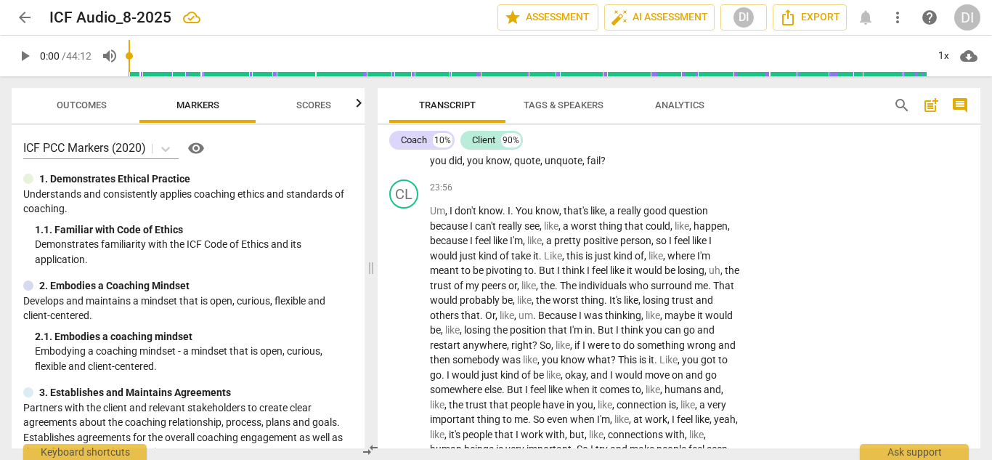
drag, startPoint x: 453, startPoint y: 264, endPoint x: 429, endPoint y: 256, distance: 25.1
click at [429, 174] on div "CO play_arrow pause 23:41 + Add competency keyboard_arrow_right Knowing everyth…" at bounding box center [679, 134] width 603 height 81
click at [650, 115] on div "+" at bounding box center [651, 107] width 15 height 15
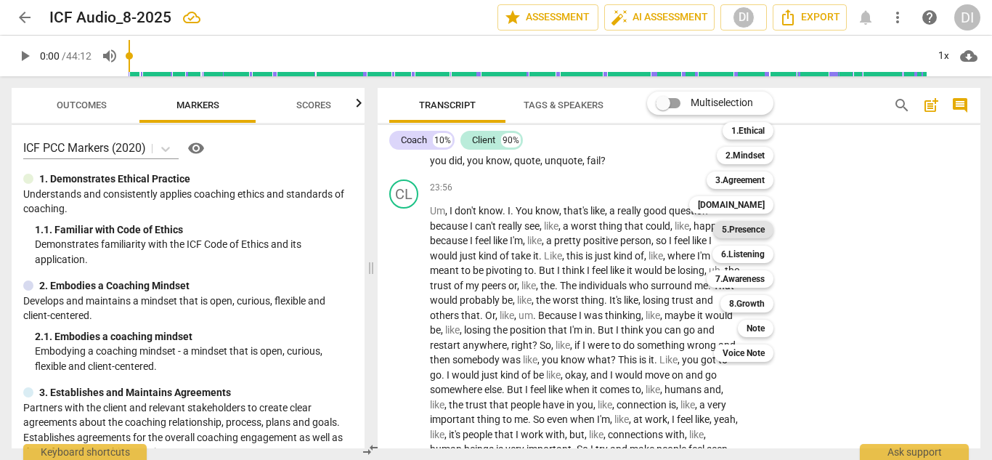
click at [751, 233] on b "5.Presence" at bounding box center [743, 229] width 43 height 17
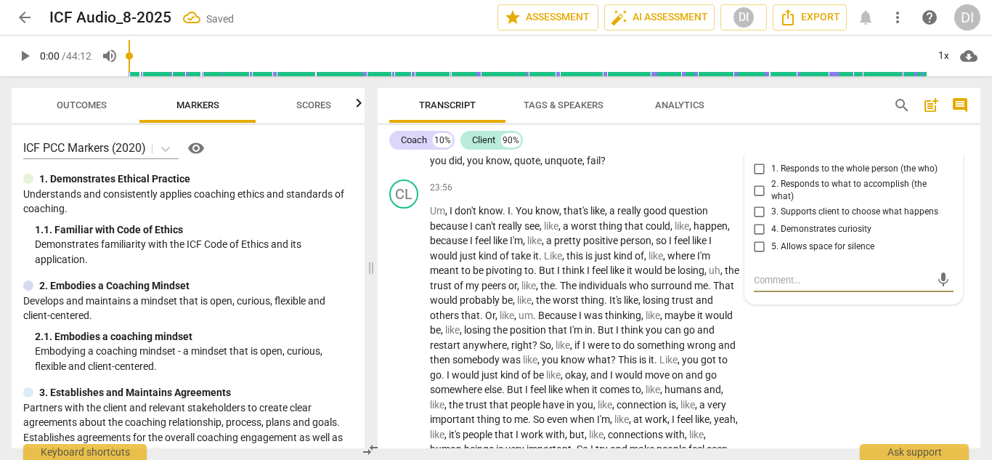
click at [759, 178] on input "1. Responds to the whole person (the who)" at bounding box center [759, 169] width 23 height 17
checkbox input "true"
drag, startPoint x: 584, startPoint y: 272, endPoint x: 532, endPoint y: 262, distance: 53.3
click at [532, 169] on p "Knowing everything you know about yourself and your character and . And who you…" at bounding box center [585, 146] width 310 height 45
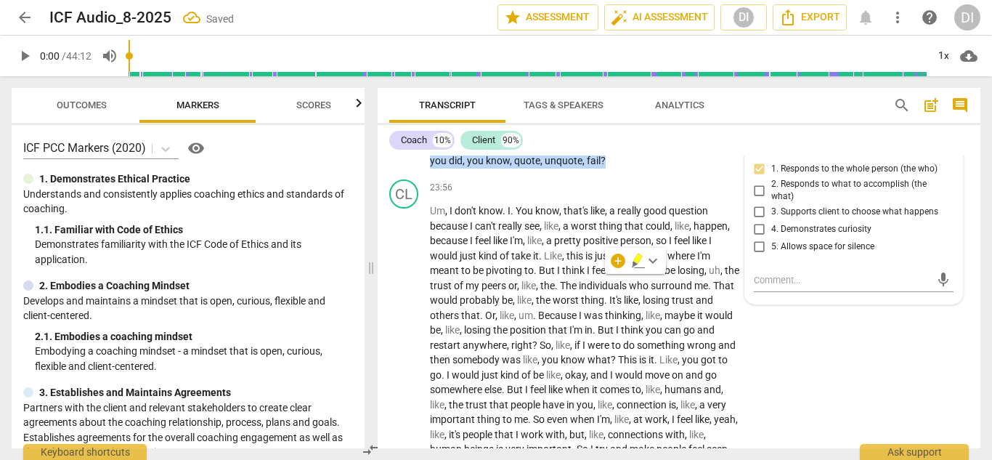
click at [578, 115] on div "+" at bounding box center [585, 107] width 15 height 15
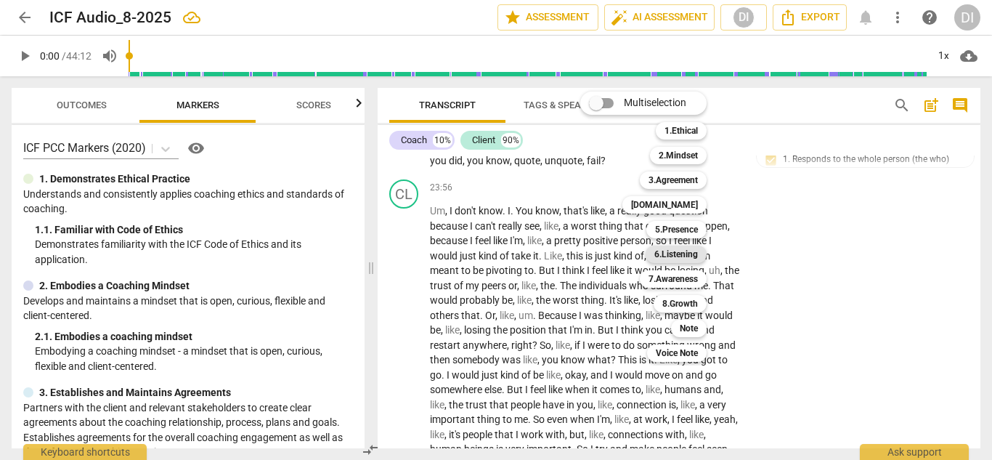
click at [679, 255] on b "6.Listening" at bounding box center [677, 254] width 44 height 17
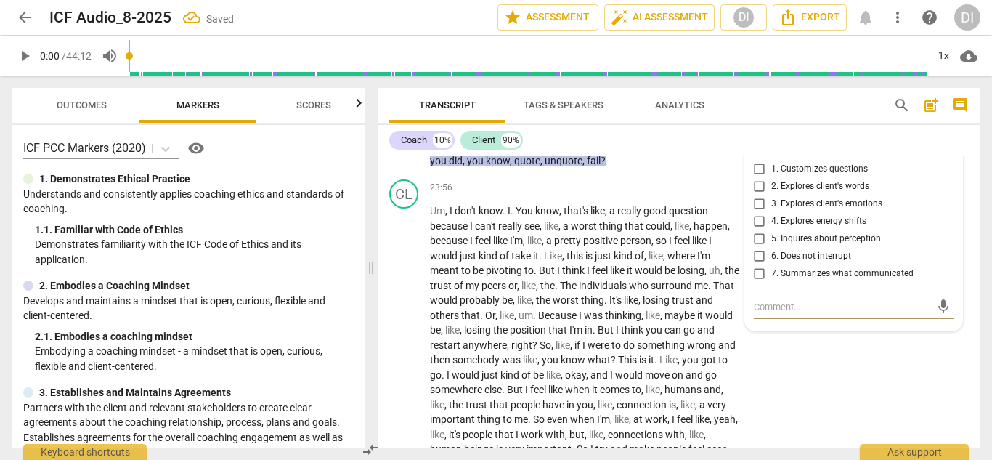
click at [756, 178] on input "1. Customizes questions" at bounding box center [759, 169] width 23 height 17
checkbox input "true"
click at [755, 248] on input "5. Inquires about perception" at bounding box center [759, 238] width 23 height 17
checkbox input "true"
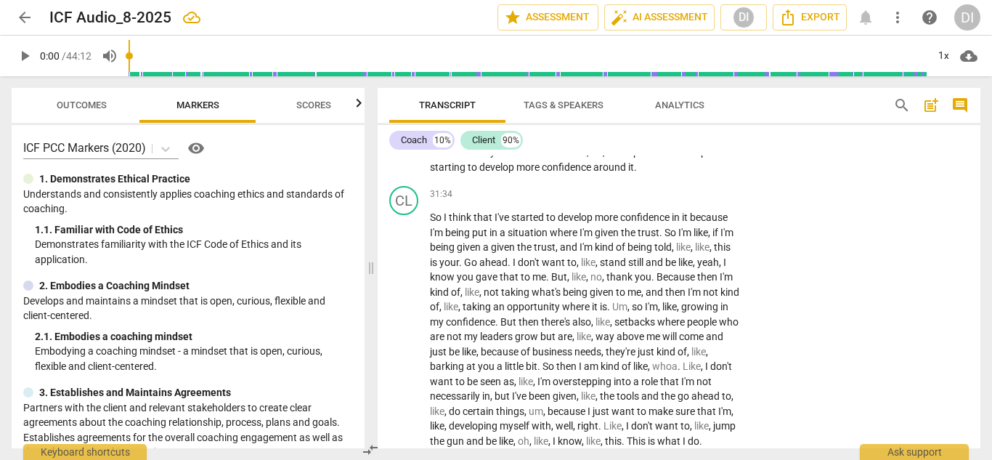
scroll to position [7621, 0]
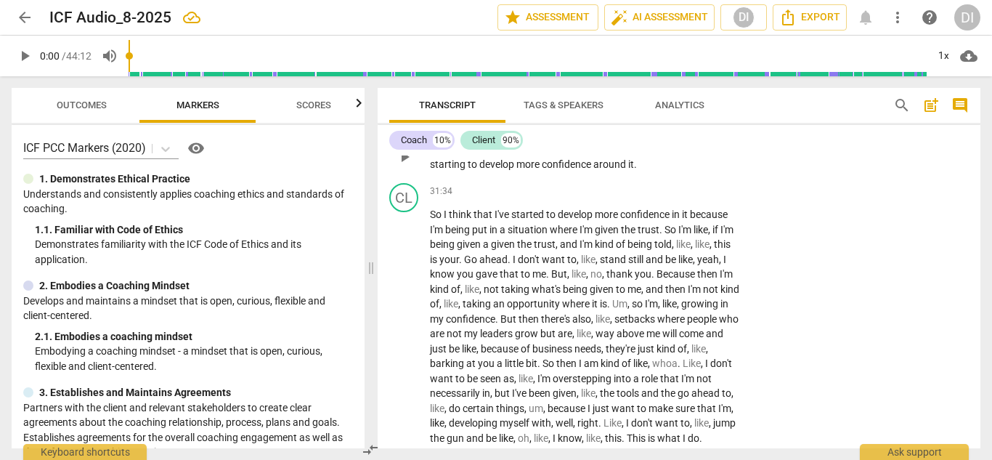
click at [653, 133] on div "+" at bounding box center [651, 125] width 15 height 15
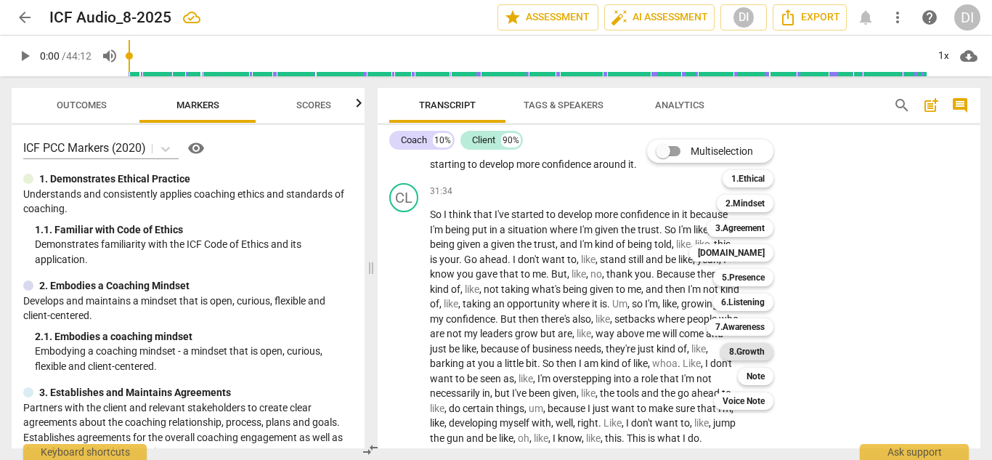
click at [756, 349] on b "8.Growth" at bounding box center [747, 351] width 36 height 17
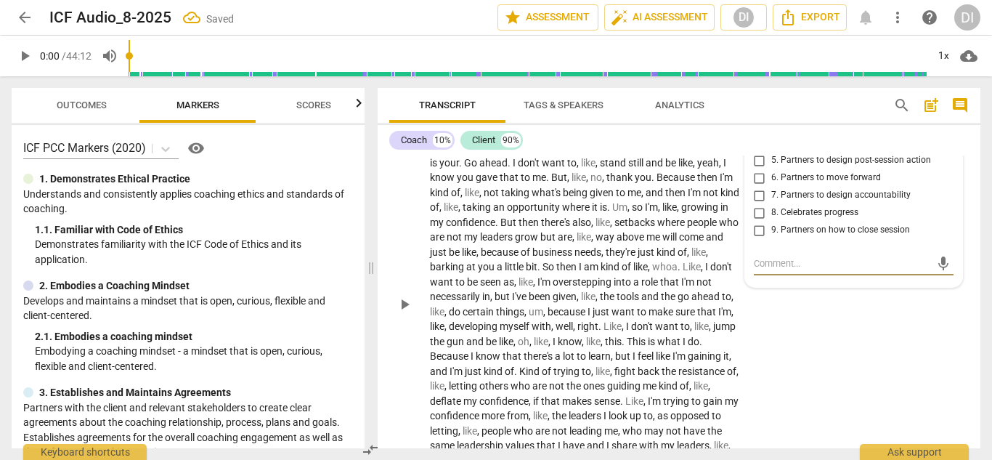
scroll to position [7709, 0]
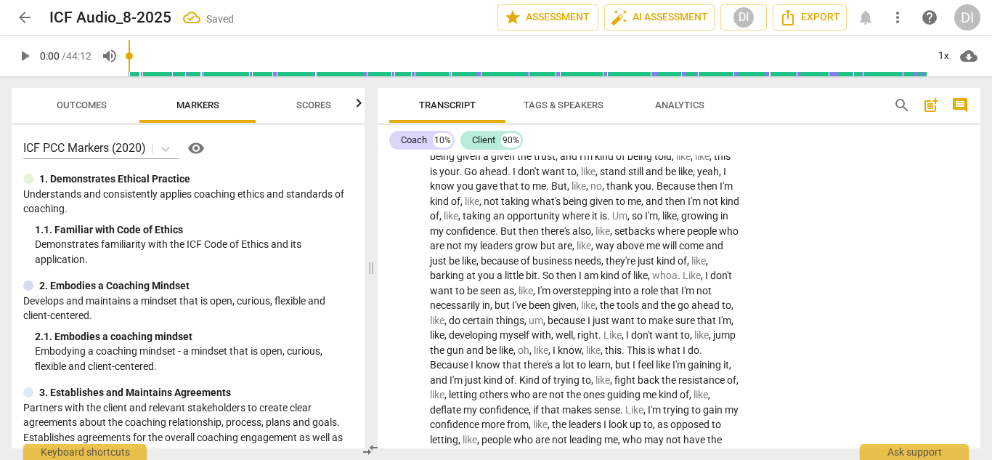
click at [816, 85] on div "8.Growth Diana Ideus 14:45 09-02-2025" at bounding box center [866, 73] width 201 height 23
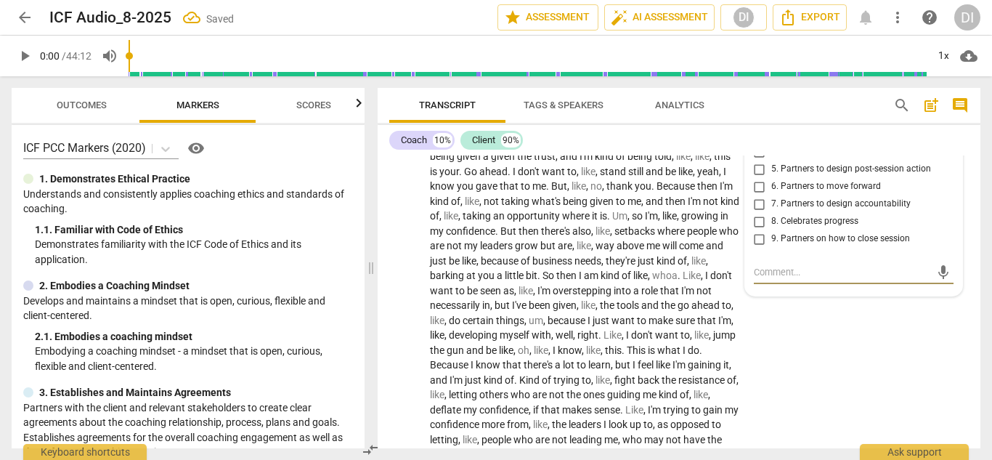
click at [757, 108] on input "1. Allows to explore progress" at bounding box center [759, 99] width 23 height 17
checkbox input "true"
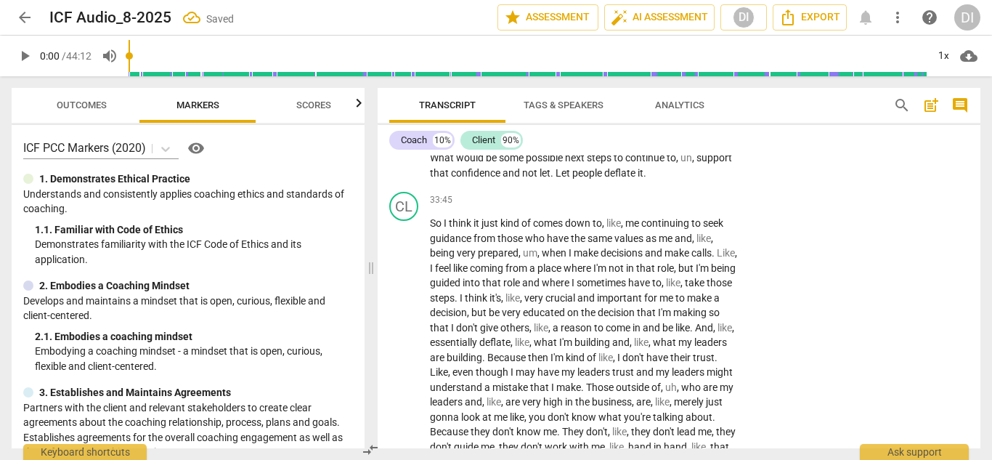
scroll to position [8113, 0]
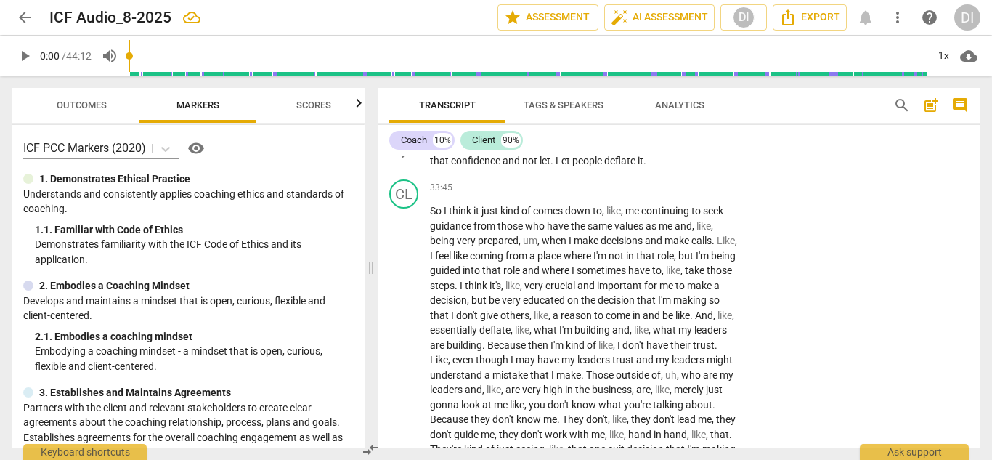
click at [649, 129] on div "+" at bounding box center [651, 122] width 15 height 15
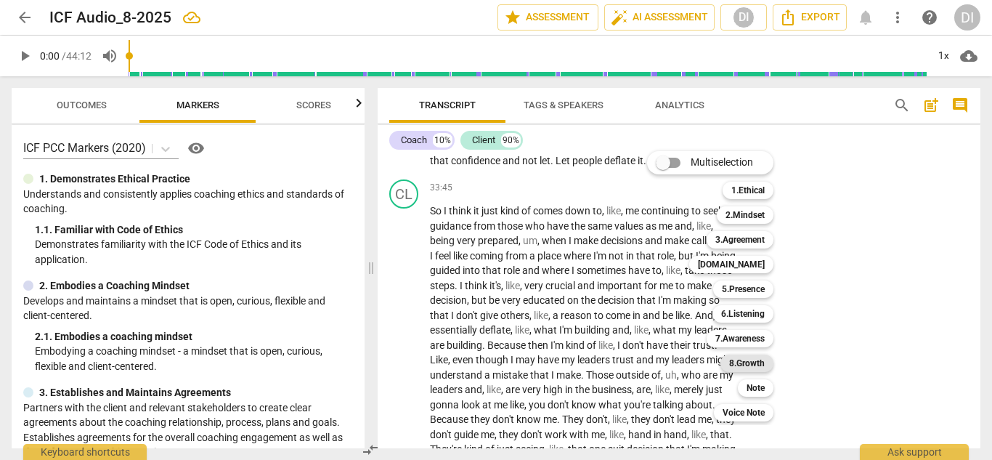
click at [753, 363] on b "8.Growth" at bounding box center [747, 363] width 36 height 17
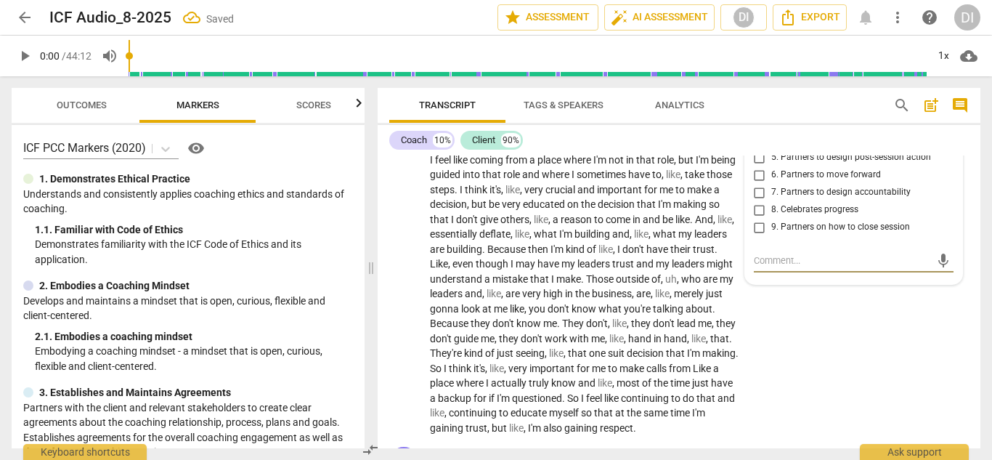
scroll to position [8208, 0]
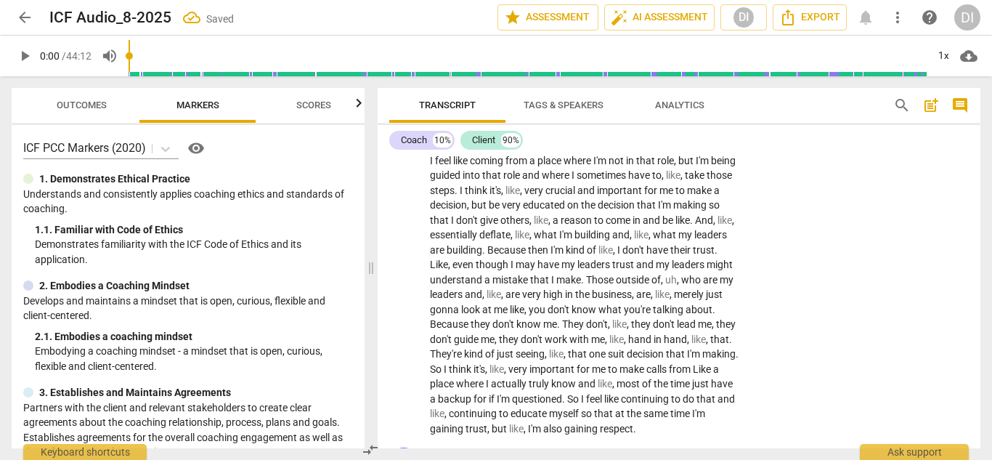
click at [840, 64] on span "Diana Ideus" at bounding box center [858, 58] width 70 height 11
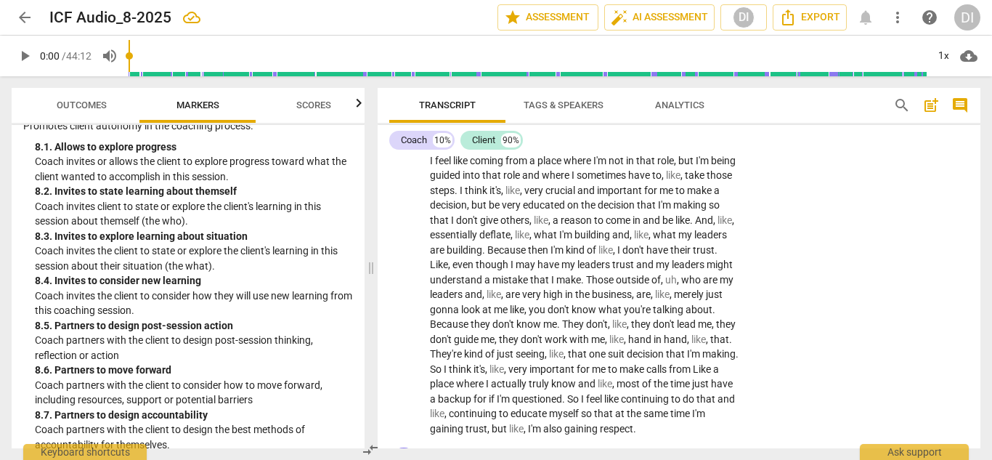
scroll to position [1874, 0]
click at [788, 64] on span "8.Growth" at bounding box center [800, 59] width 36 height 10
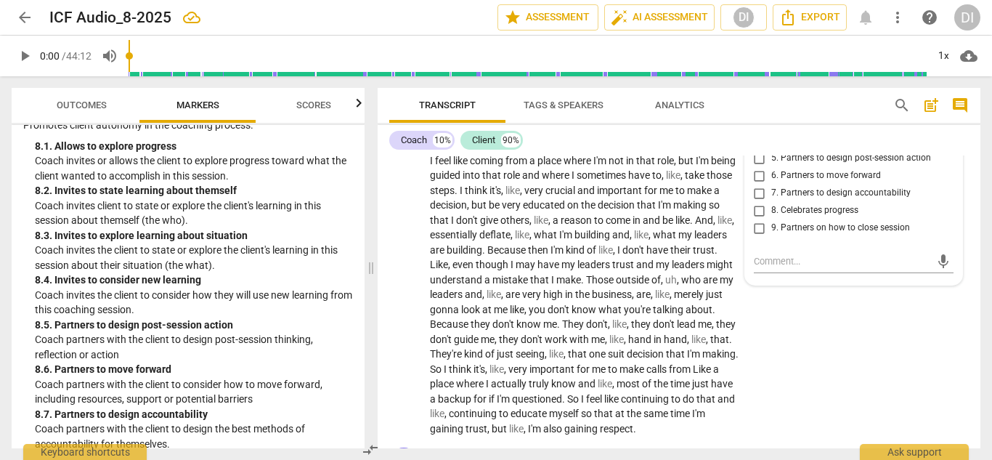
click at [757, 150] on input "4. Invites to consider new learning" at bounding box center [759, 140] width 23 height 17
checkbox input "true"
click at [759, 167] on input "5. Partners to design post-session action" at bounding box center [759, 158] width 23 height 17
checkbox input "true"
click at [751, 185] on input "6. Partners to move forward" at bounding box center [759, 175] width 23 height 17
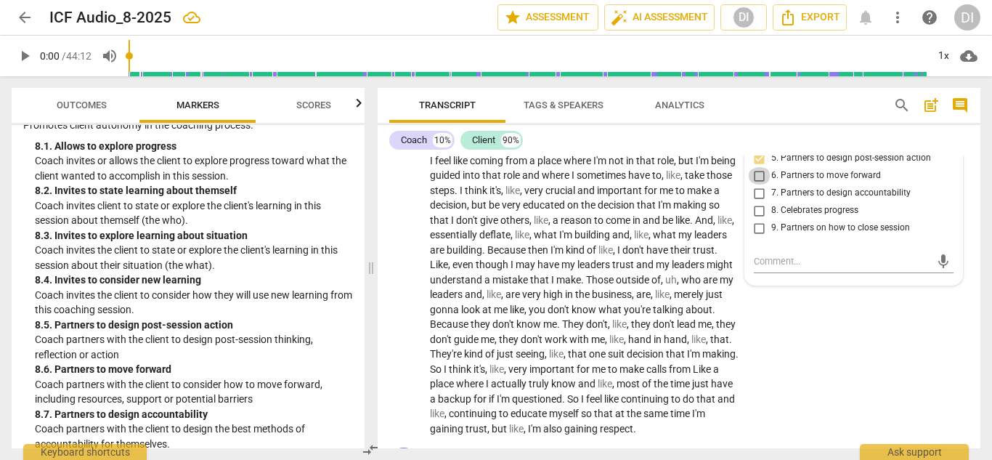
checkbox input "true"
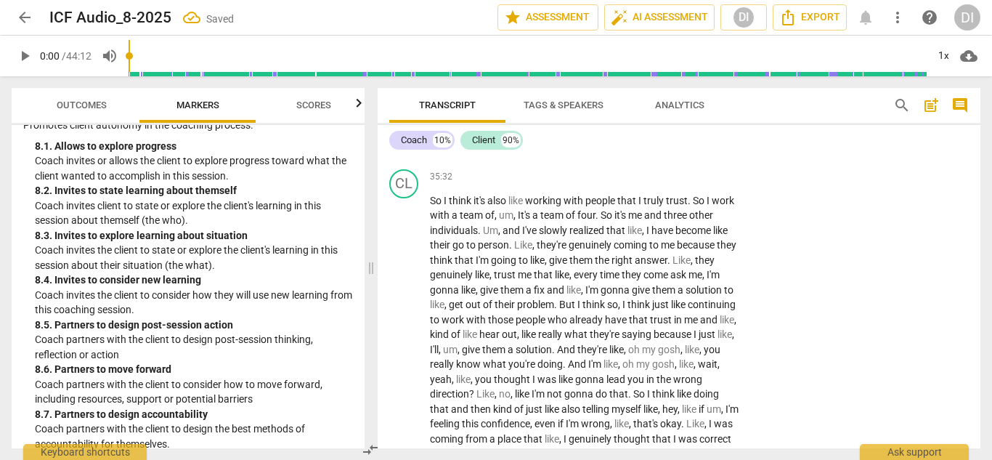
scroll to position [8603, 0]
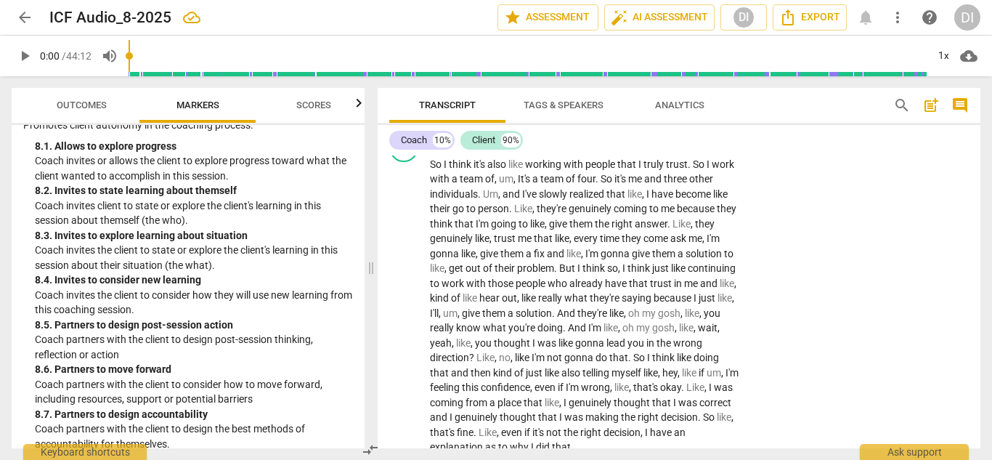
drag, startPoint x: 721, startPoint y: 262, endPoint x: 583, endPoint y: 266, distance: 138.8
click at [583, 121] on p "So . And what about , are there any experiments that you could run , uh , with …" at bounding box center [585, 98] width 310 height 45
click at [650, 68] on div "+" at bounding box center [651, 60] width 15 height 15
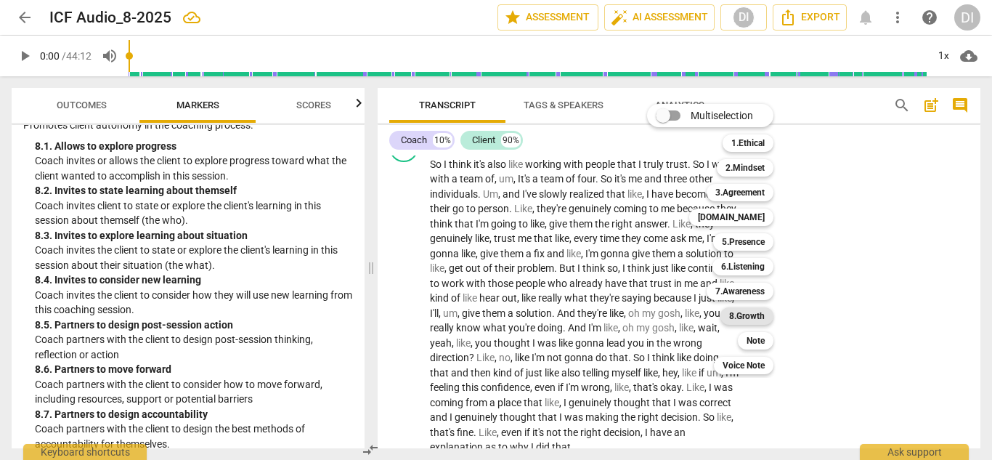
click at [759, 318] on b "8.Growth" at bounding box center [747, 315] width 36 height 17
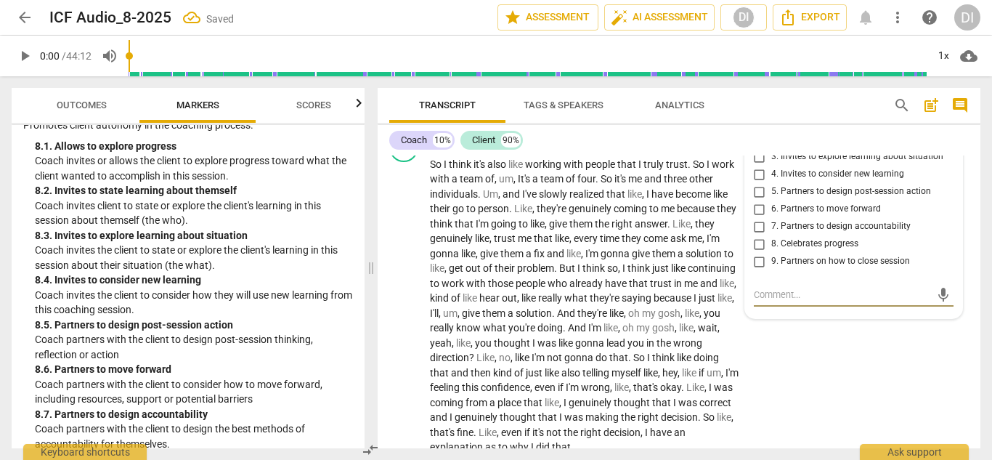
scroll to position [8776, 0]
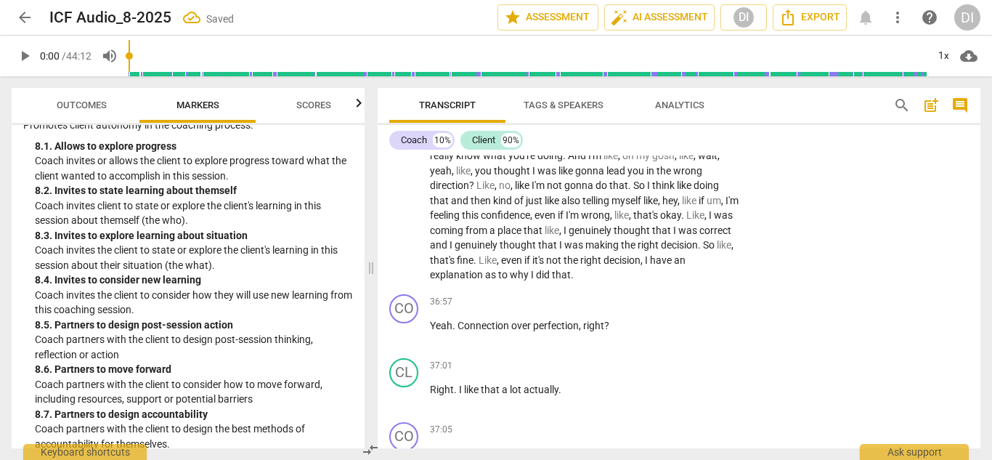
click at [754, 28] on input "5. Partners to design post-session action" at bounding box center [759, 19] width 23 height 17
checkbox input "true"
click at [758, 46] on input "6. Partners to move forward" at bounding box center [759, 36] width 23 height 17
checkbox input "true"
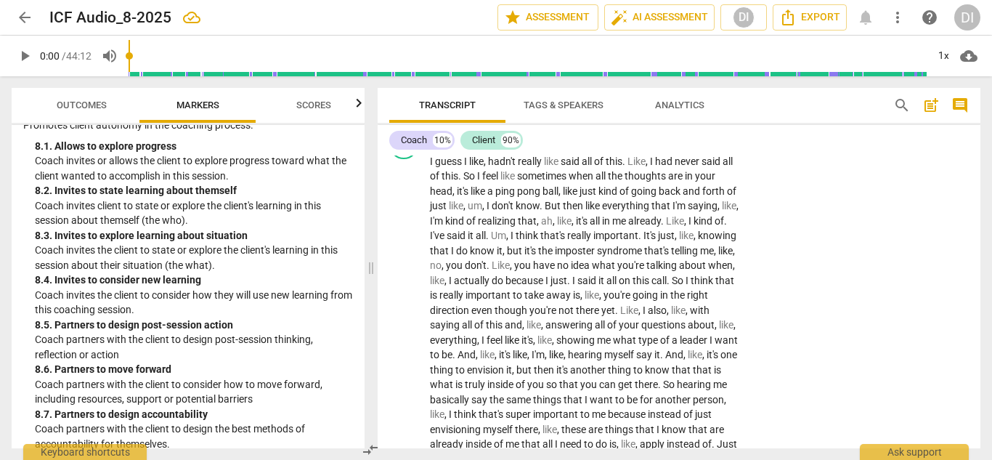
scroll to position [9134, 0]
click at [651, 78] on div "+" at bounding box center [651, 71] width 15 height 15
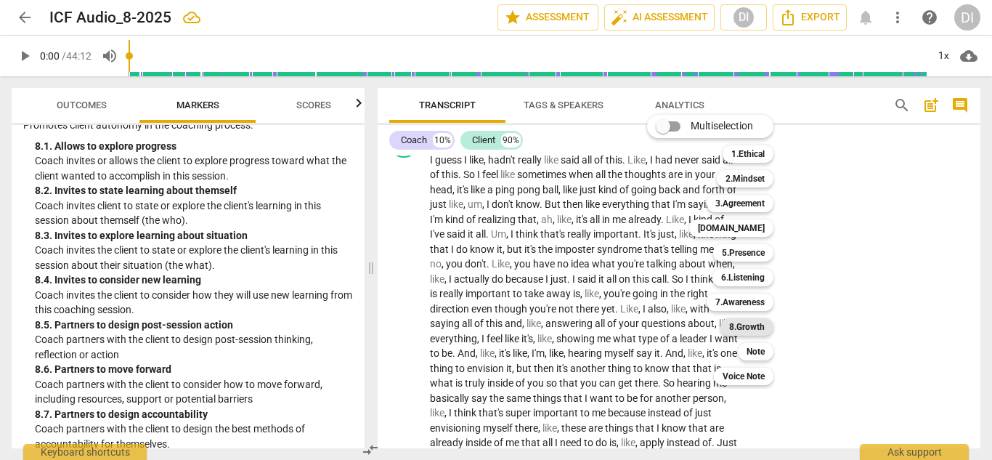
click at [744, 326] on b "8.Growth" at bounding box center [747, 326] width 36 height 17
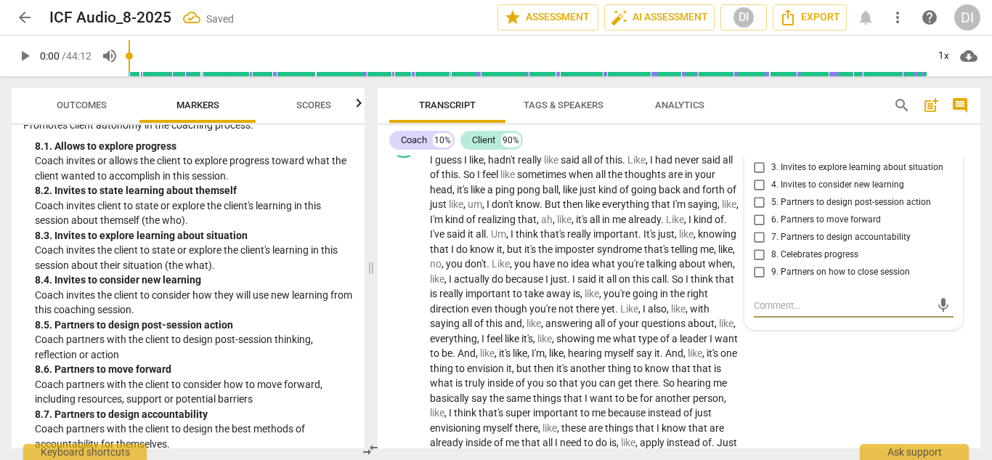
scroll to position [9317, 0]
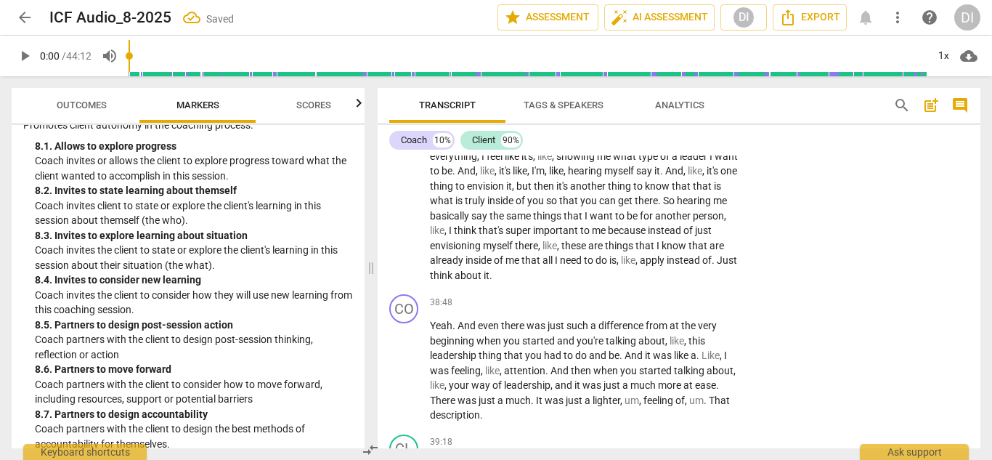
checkbox input "true"
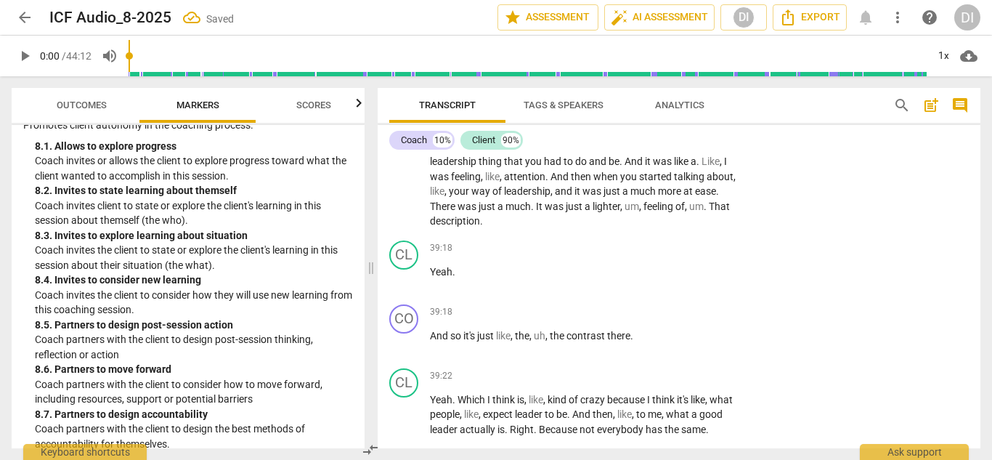
scroll to position [9568, 0]
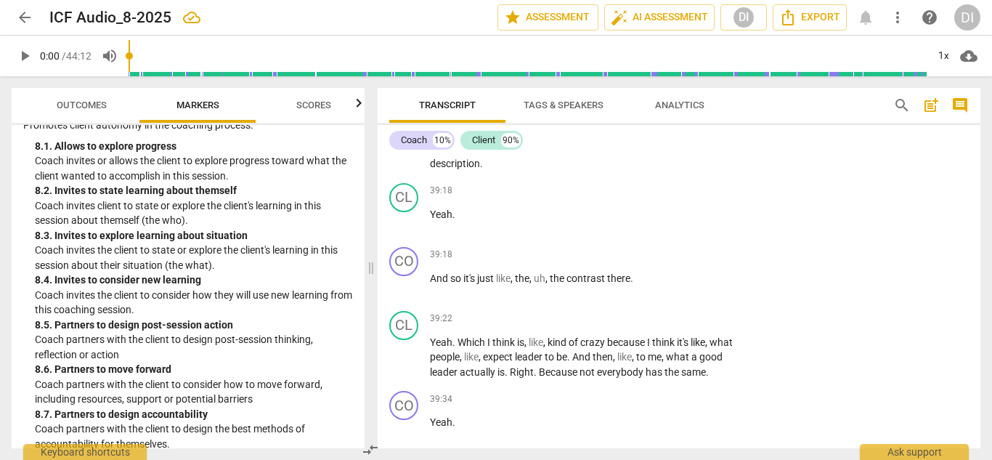
drag, startPoint x: 727, startPoint y: 311, endPoint x: 694, endPoint y: 312, distance: 32.7
click at [694, 171] on p "Yeah . And even there was just such a difference from at the very beginning whe…" at bounding box center [585, 119] width 310 height 105
drag, startPoint x: 501, startPoint y: 344, endPoint x: 551, endPoint y: 296, distance: 69.4
click at [551, 171] on p "Yeah . And even there was just such a difference from at the very beginning whe…" at bounding box center [585, 119] width 310 height 105
click at [644, 58] on div "+" at bounding box center [651, 51] width 15 height 15
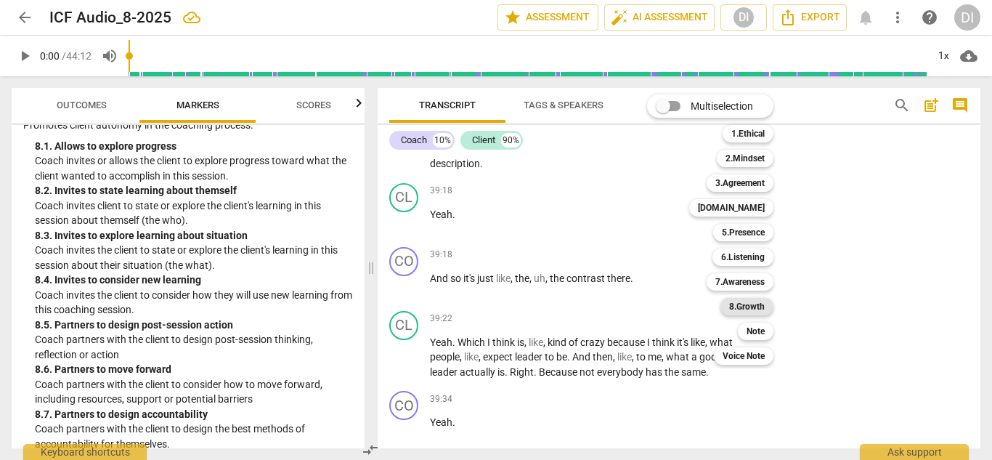
click at [734, 308] on b "8.Growth" at bounding box center [747, 306] width 36 height 17
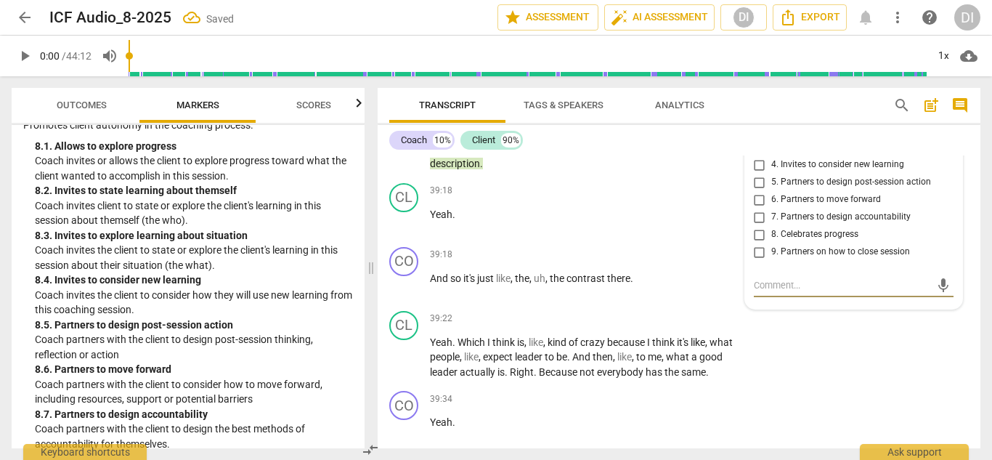
scroll to position [9731, 0]
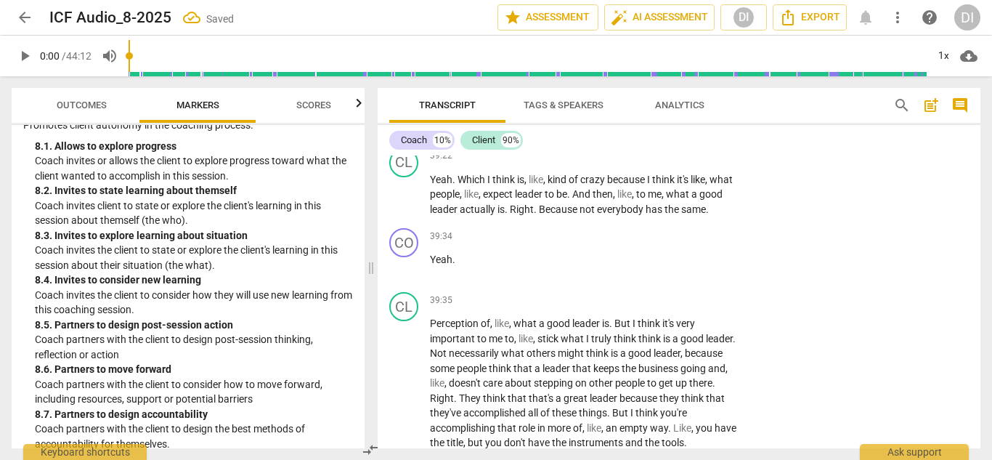
click at [758, 81] on input "8. Celebrates progress" at bounding box center [759, 71] width 23 height 17
checkbox input "true"
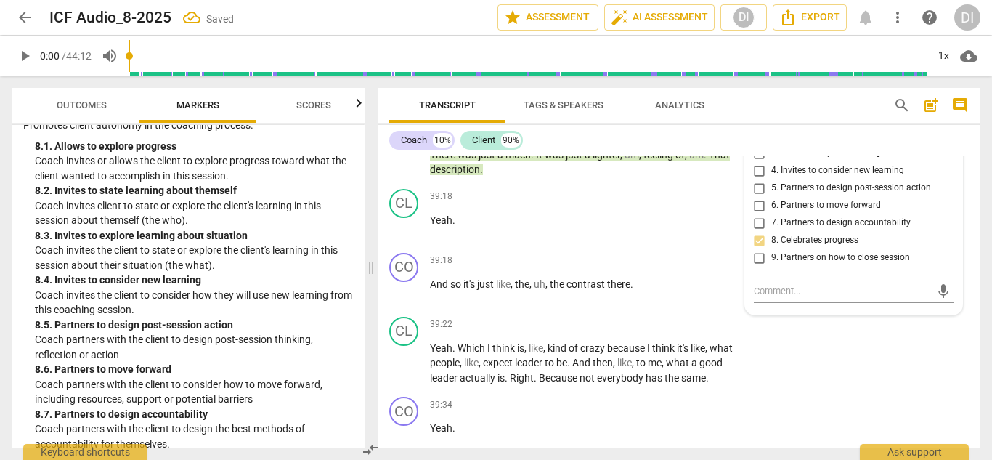
scroll to position [9565, 0]
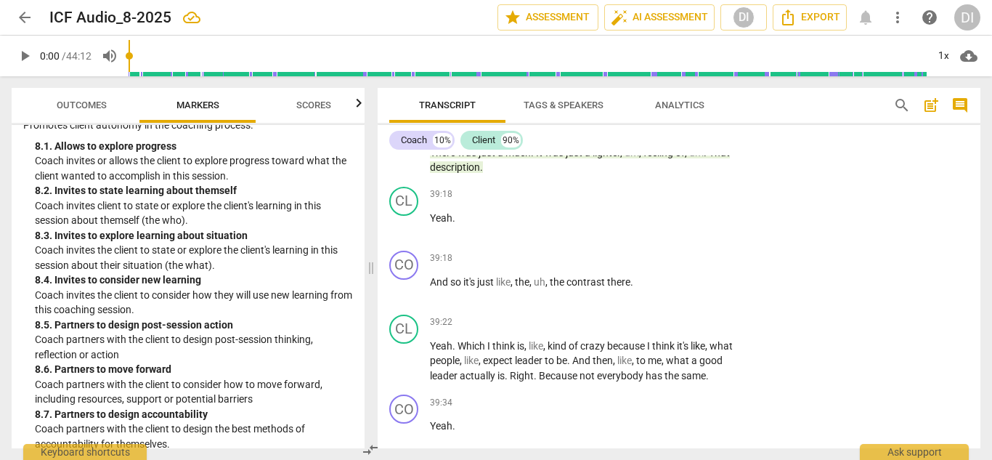
click at [591, 62] on div "+" at bounding box center [592, 54] width 15 height 15
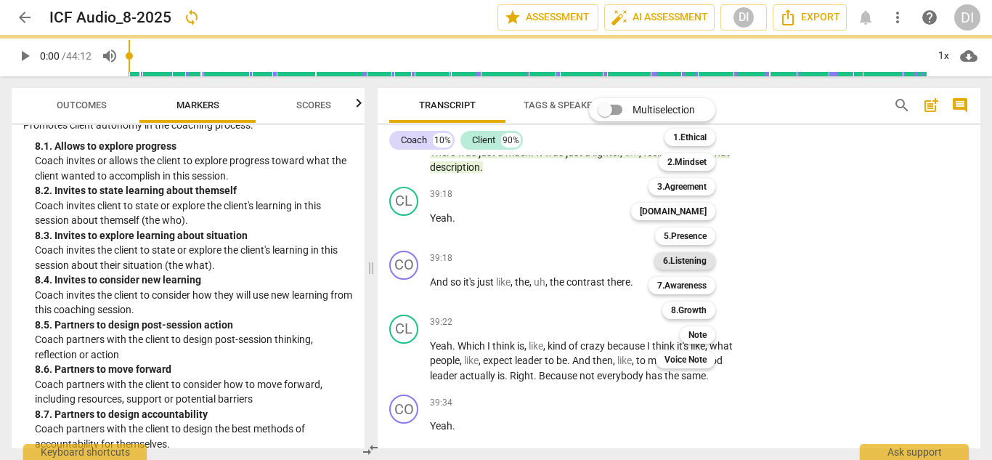
click at [687, 263] on b "6.Listening" at bounding box center [685, 260] width 44 height 17
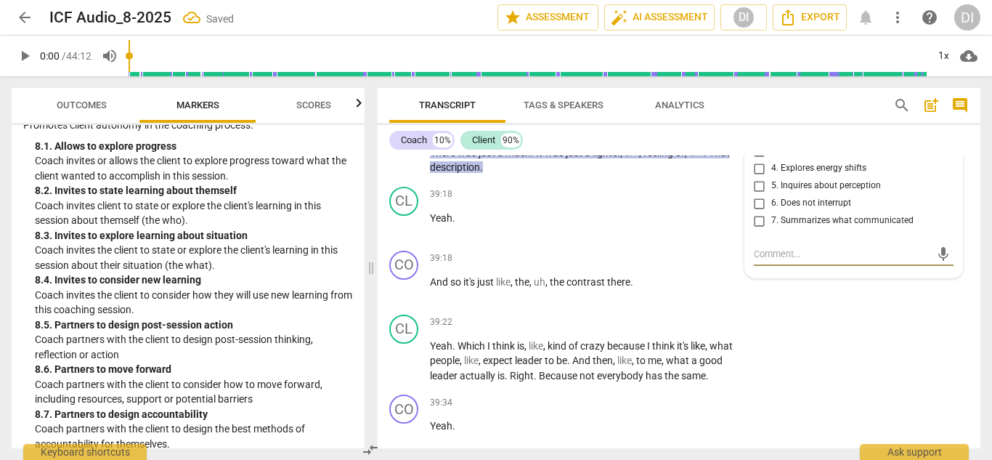
click at [752, 177] on input "4. Explores energy shifts" at bounding box center [759, 168] width 23 height 17
checkbox input "true"
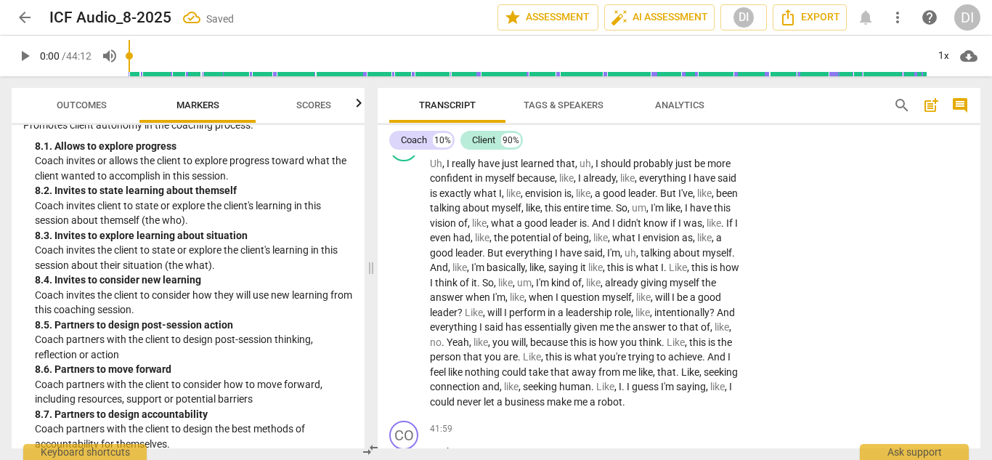
scroll to position [10348, 0]
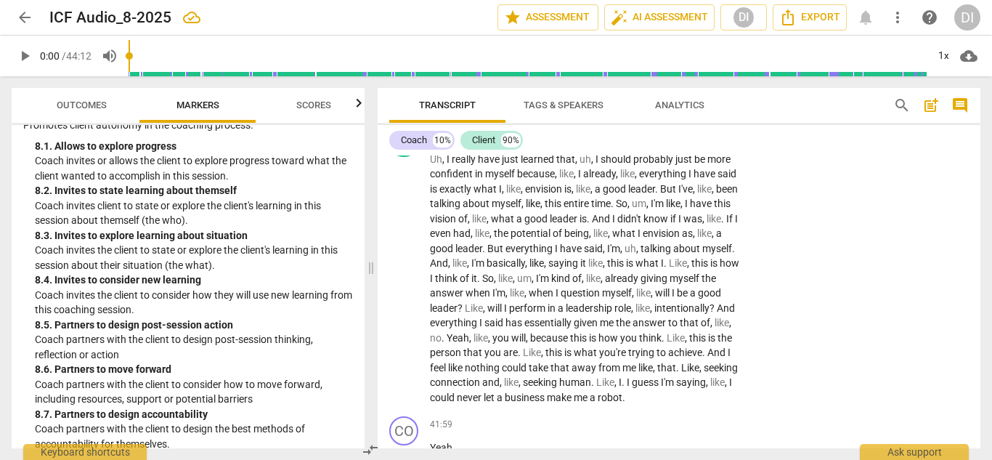
click at [650, 79] on div "+" at bounding box center [651, 72] width 15 height 15
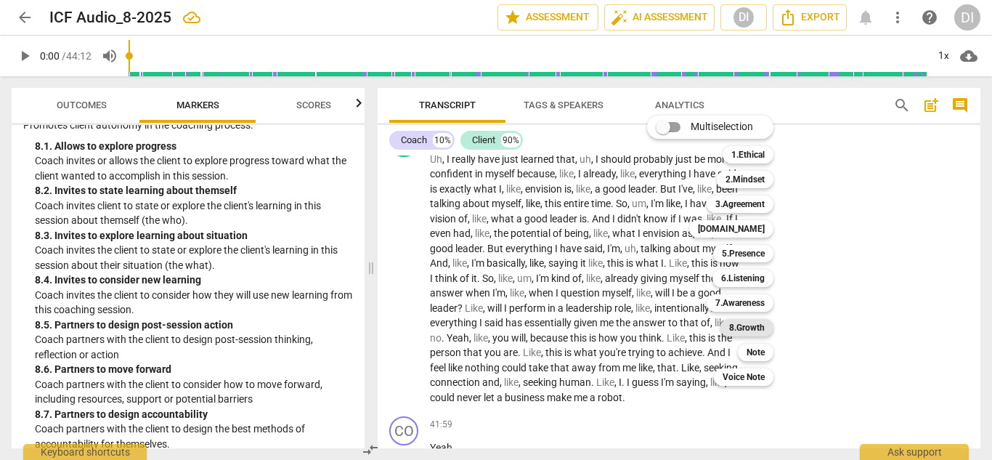
click at [757, 328] on b "8.Growth" at bounding box center [747, 327] width 36 height 17
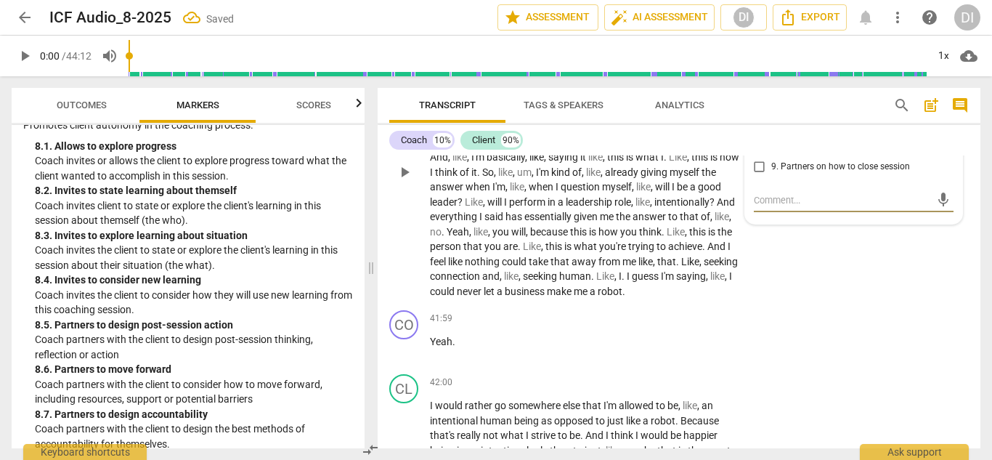
scroll to position [10434, 0]
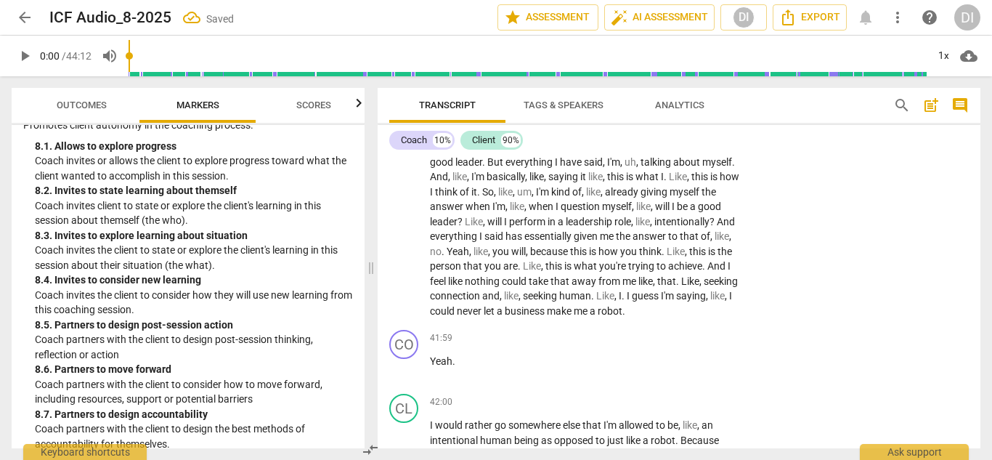
click at [825, 23] on span "Diana Ideus" at bounding box center [858, 17] width 70 height 11
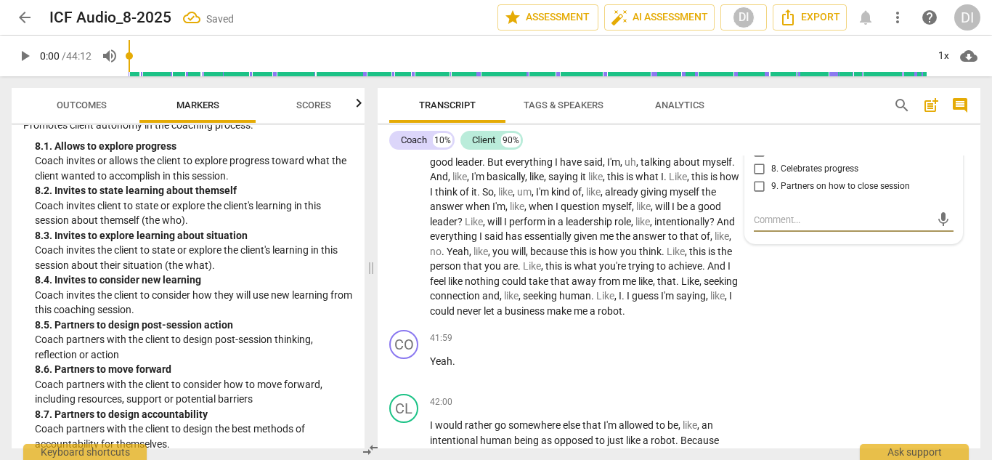
click at [759, 73] on input "2. Invites to state learning about themself" at bounding box center [759, 64] width 23 height 17
checkbox input "true"
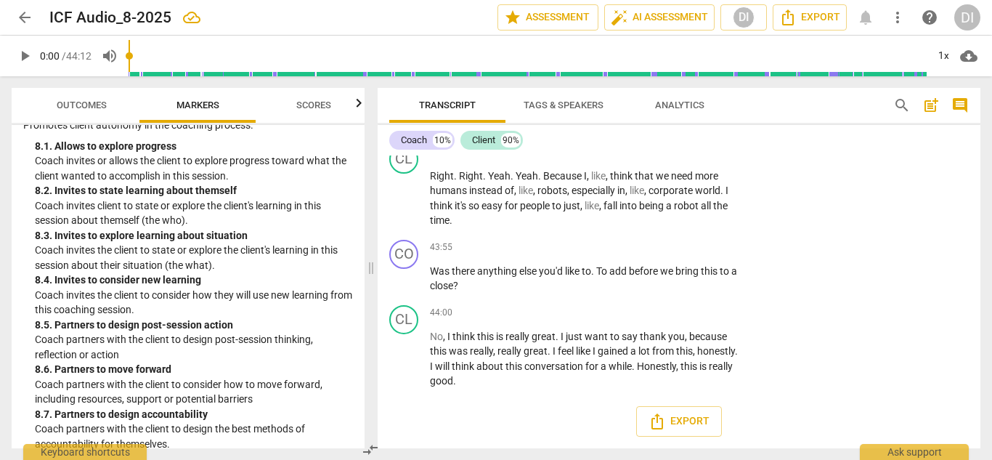
scroll to position [11329, 0]
click at [653, 94] on div "+" at bounding box center [651, 87] width 15 height 15
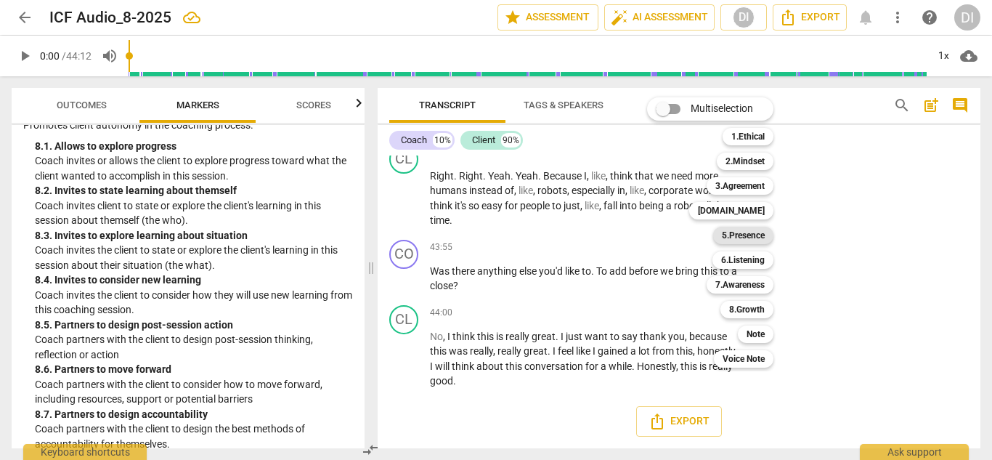
click at [742, 238] on b "5.Presence" at bounding box center [743, 235] width 43 height 17
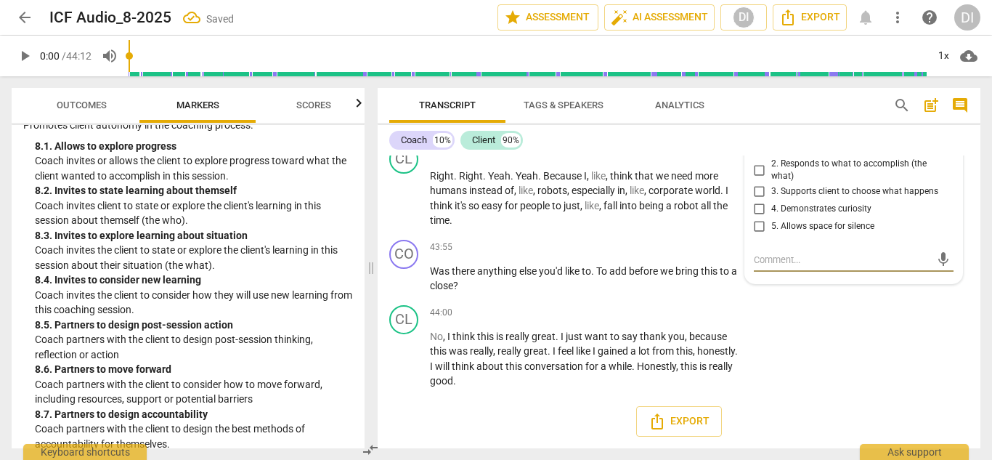
click at [757, 158] on input "1. Responds to the whole person (the who)" at bounding box center [759, 148] width 23 height 17
checkbox input "true"
click at [647, 255] on div "+" at bounding box center [651, 247] width 15 height 15
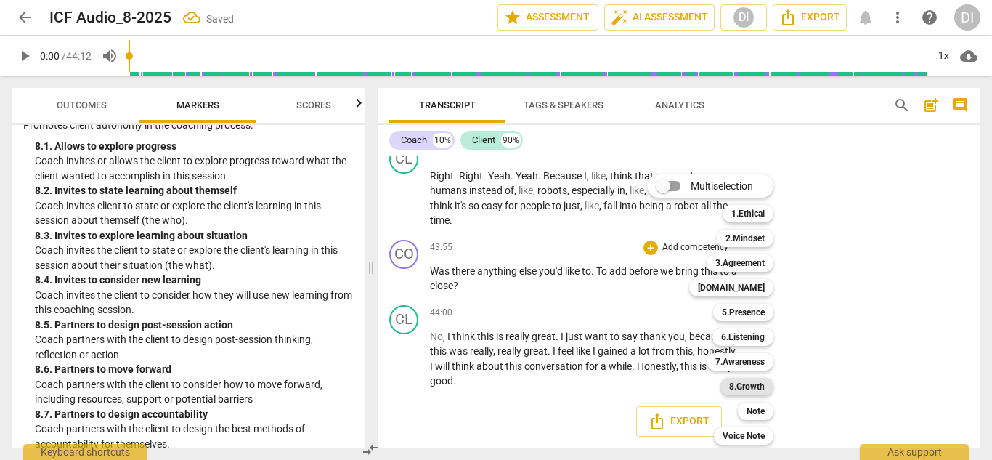
click at [755, 383] on b "8.Growth" at bounding box center [747, 386] width 36 height 17
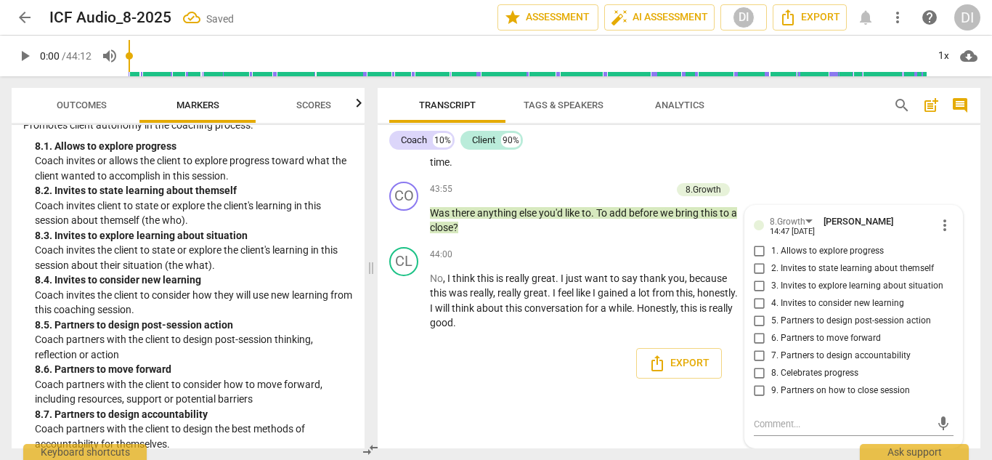
scroll to position [11532, 0]
click at [761, 390] on input "9. Partners on how to close session" at bounding box center [759, 390] width 23 height 17
checkbox input "true"
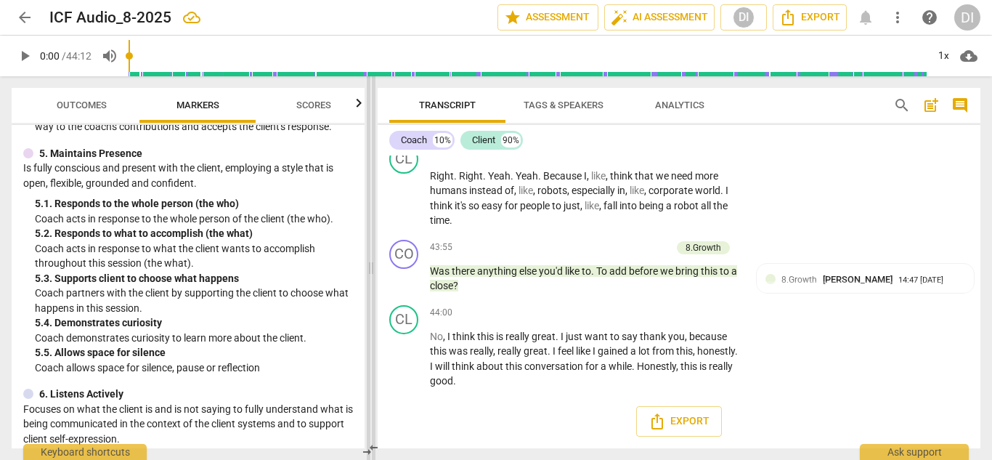
scroll to position [11474, 0]
